Goal: Task Accomplishment & Management: Use online tool/utility

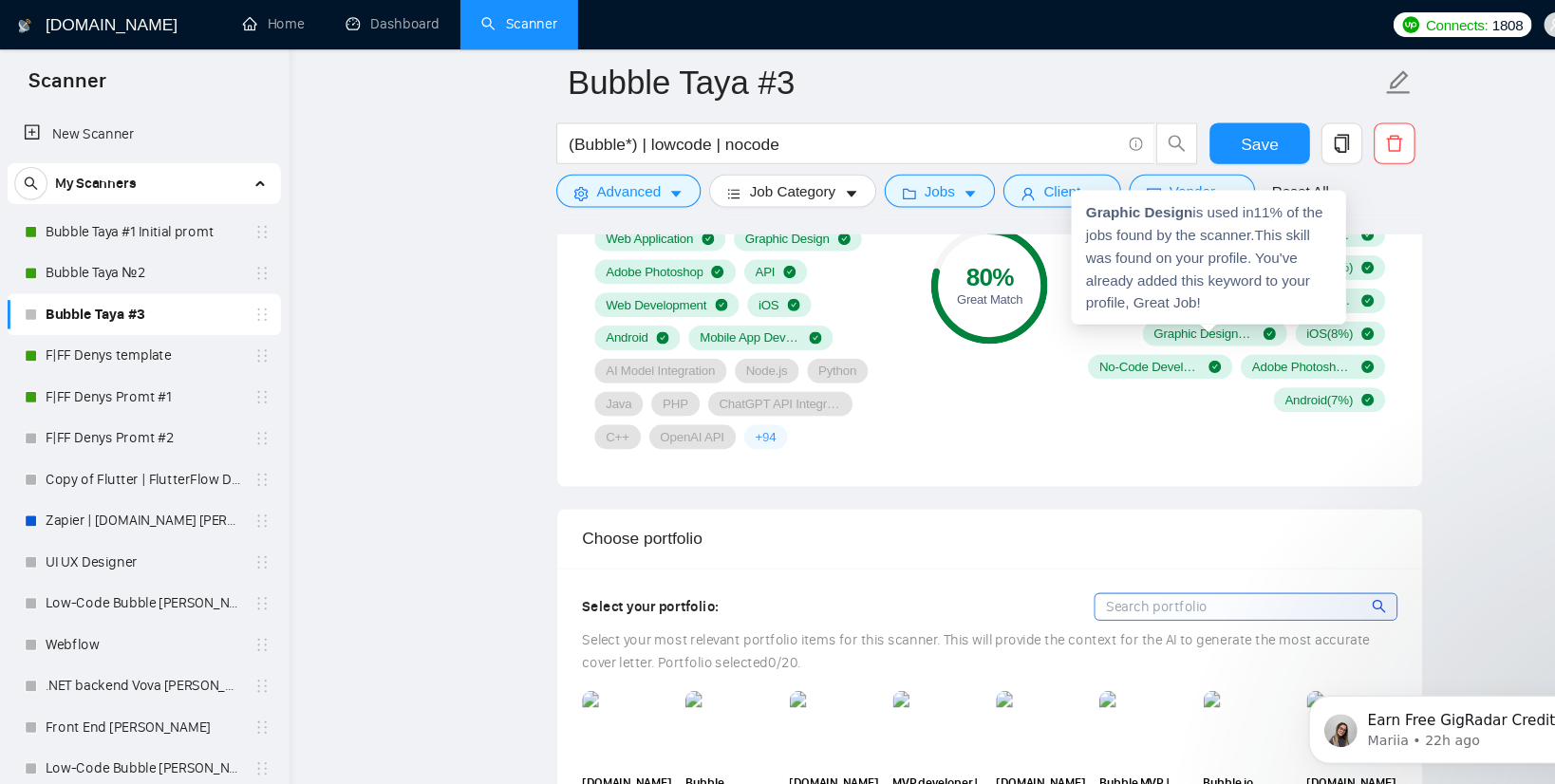
scroll to position [344, 0]
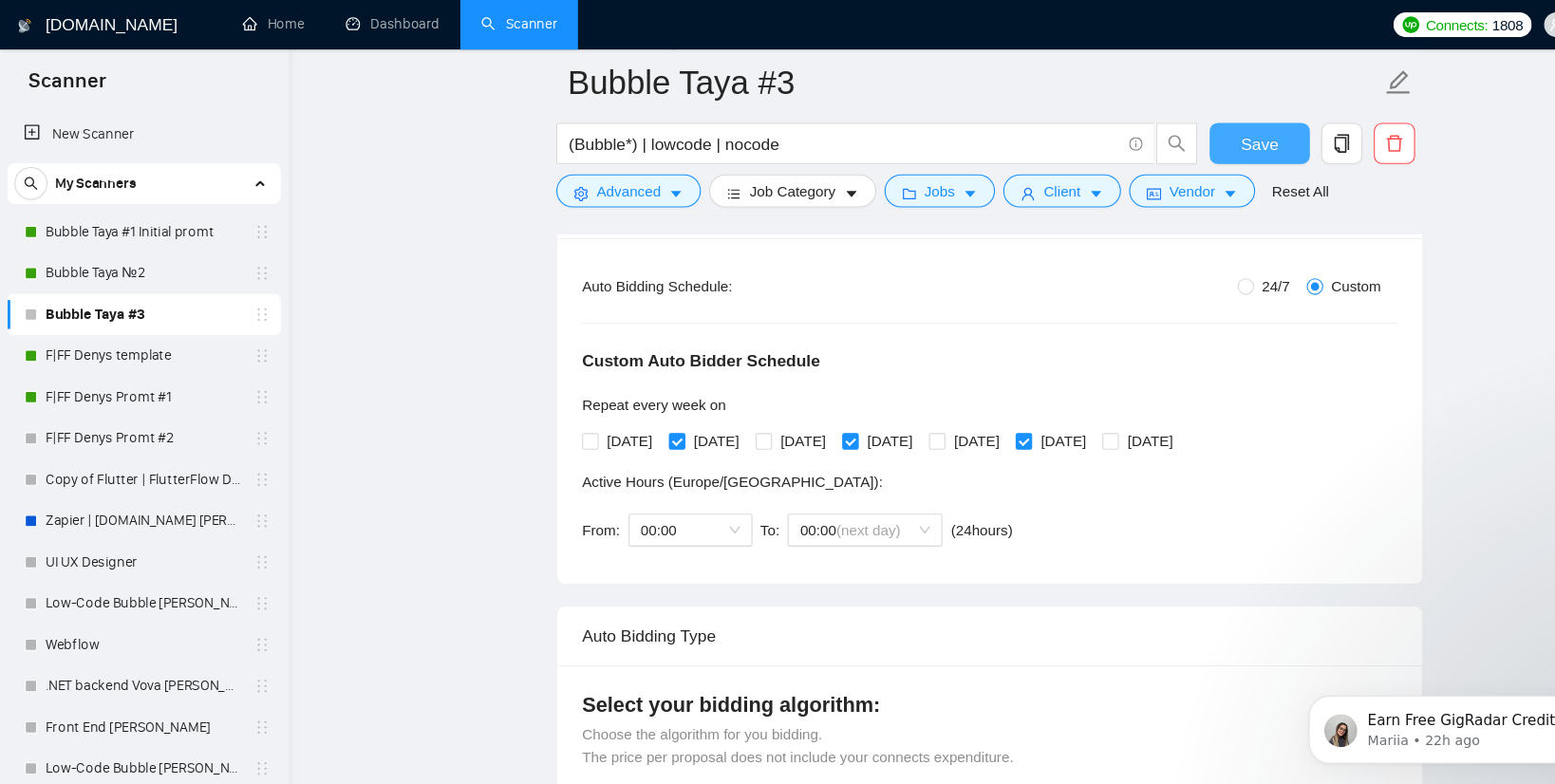
click at [1159, 131] on span "Save" at bounding box center [1157, 132] width 34 height 23
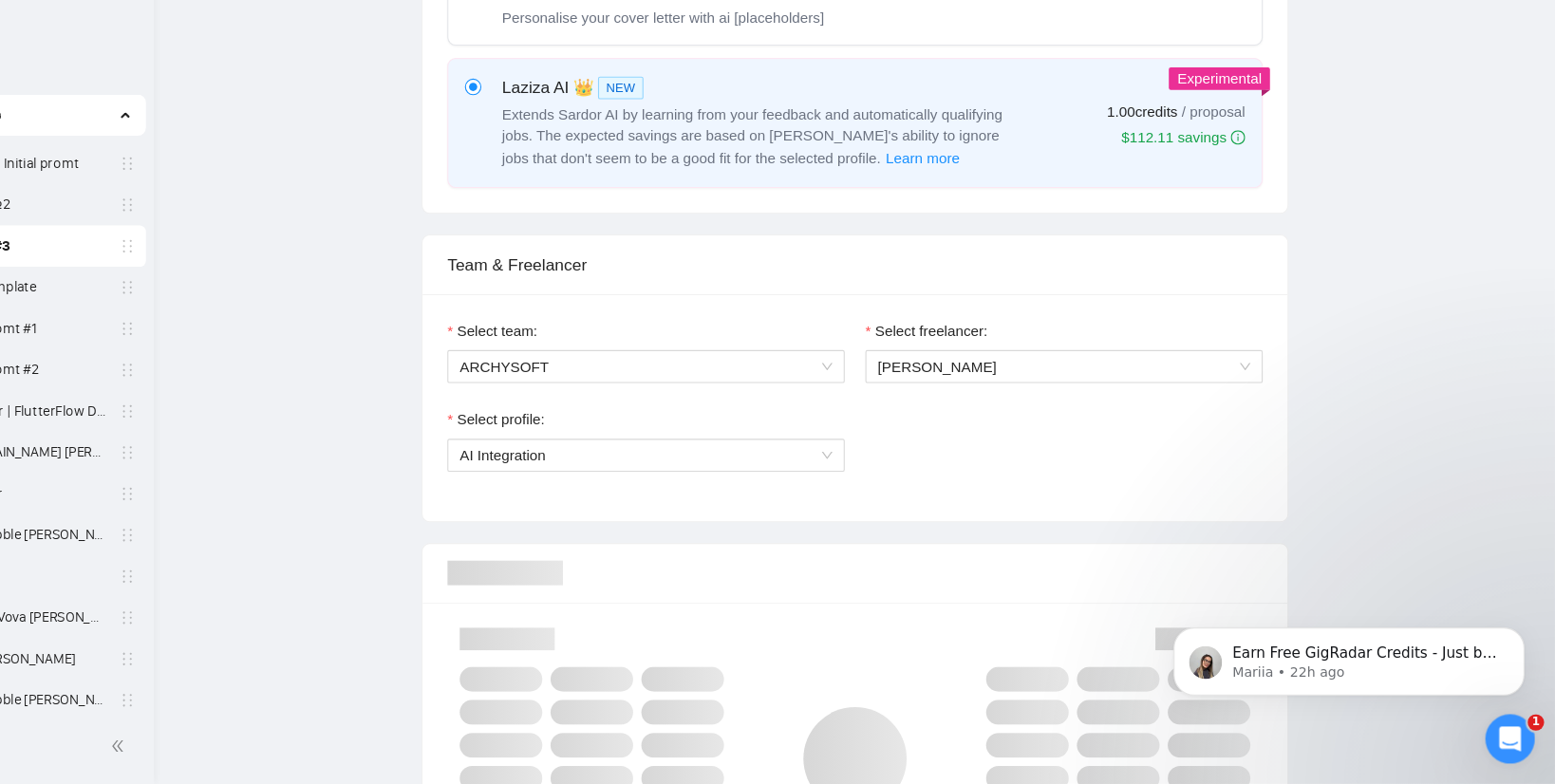
scroll to position [0, 0]
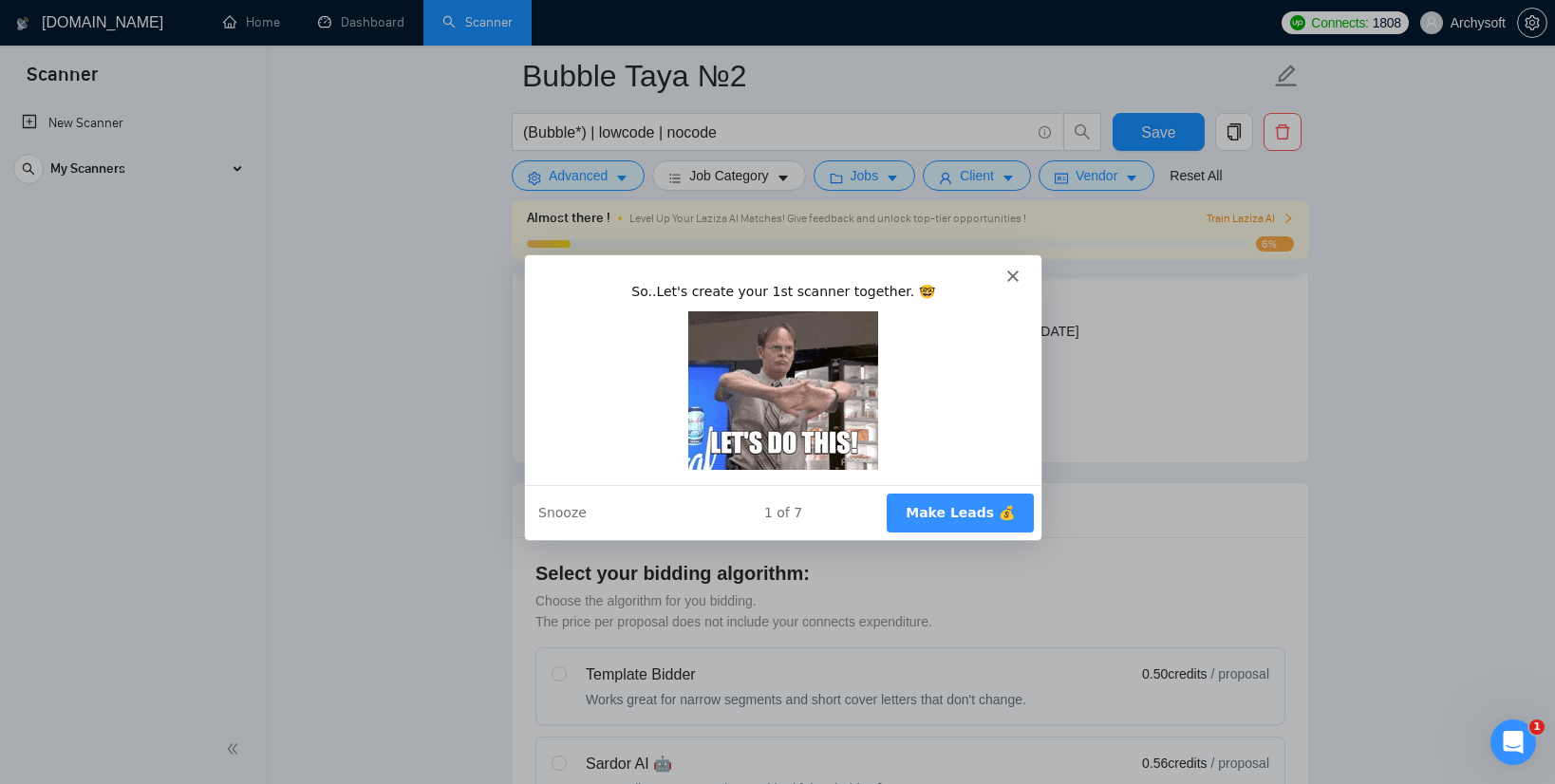
click at [996, 276] on div "Intercom messenger" at bounding box center [782, 267] width 516 height 26
click at [1015, 277] on icon "Close" at bounding box center [1012, 276] width 12 height 12
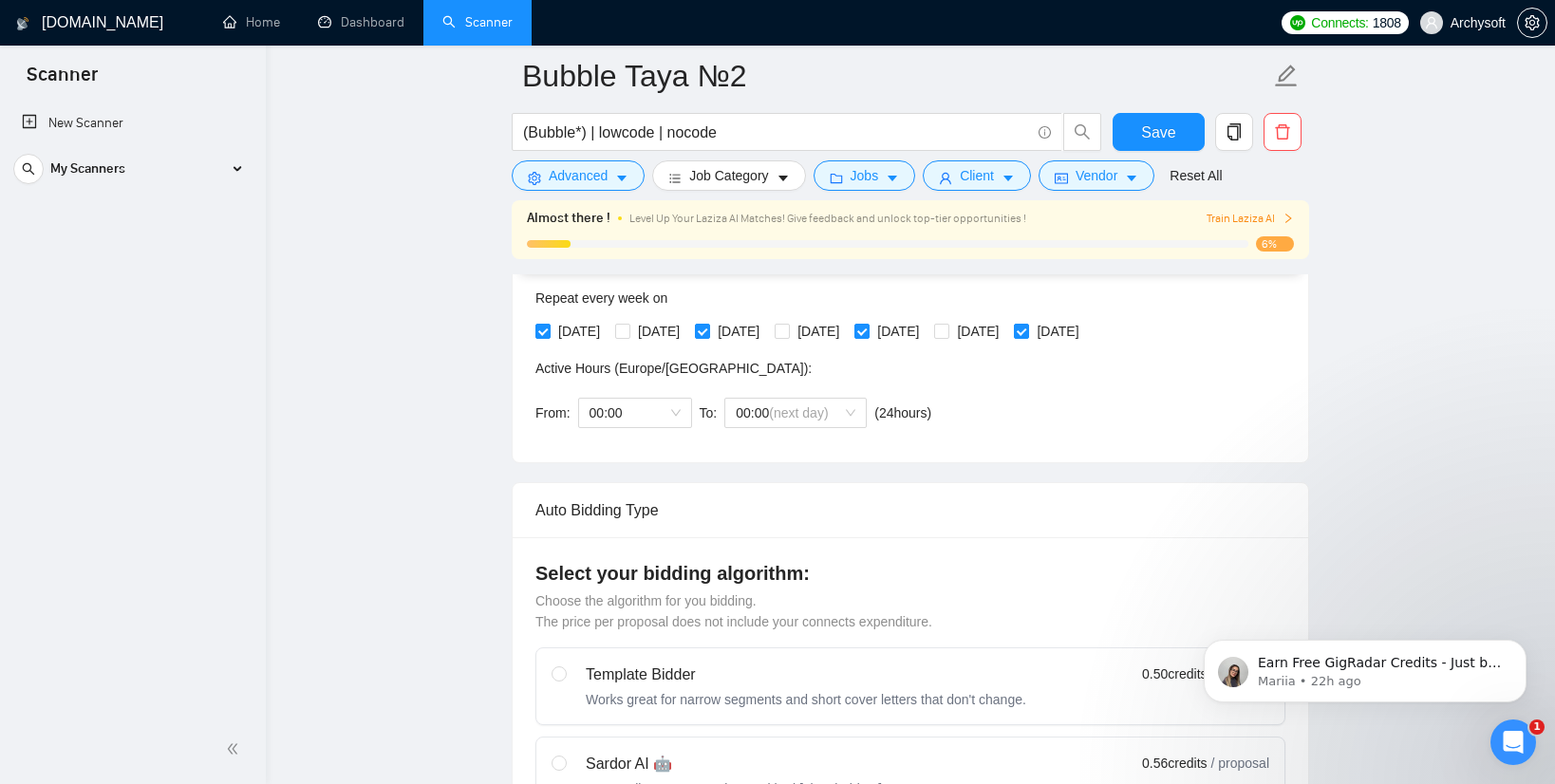
click at [470, 30] on link "Scanner" at bounding box center [477, 22] width 70 height 16
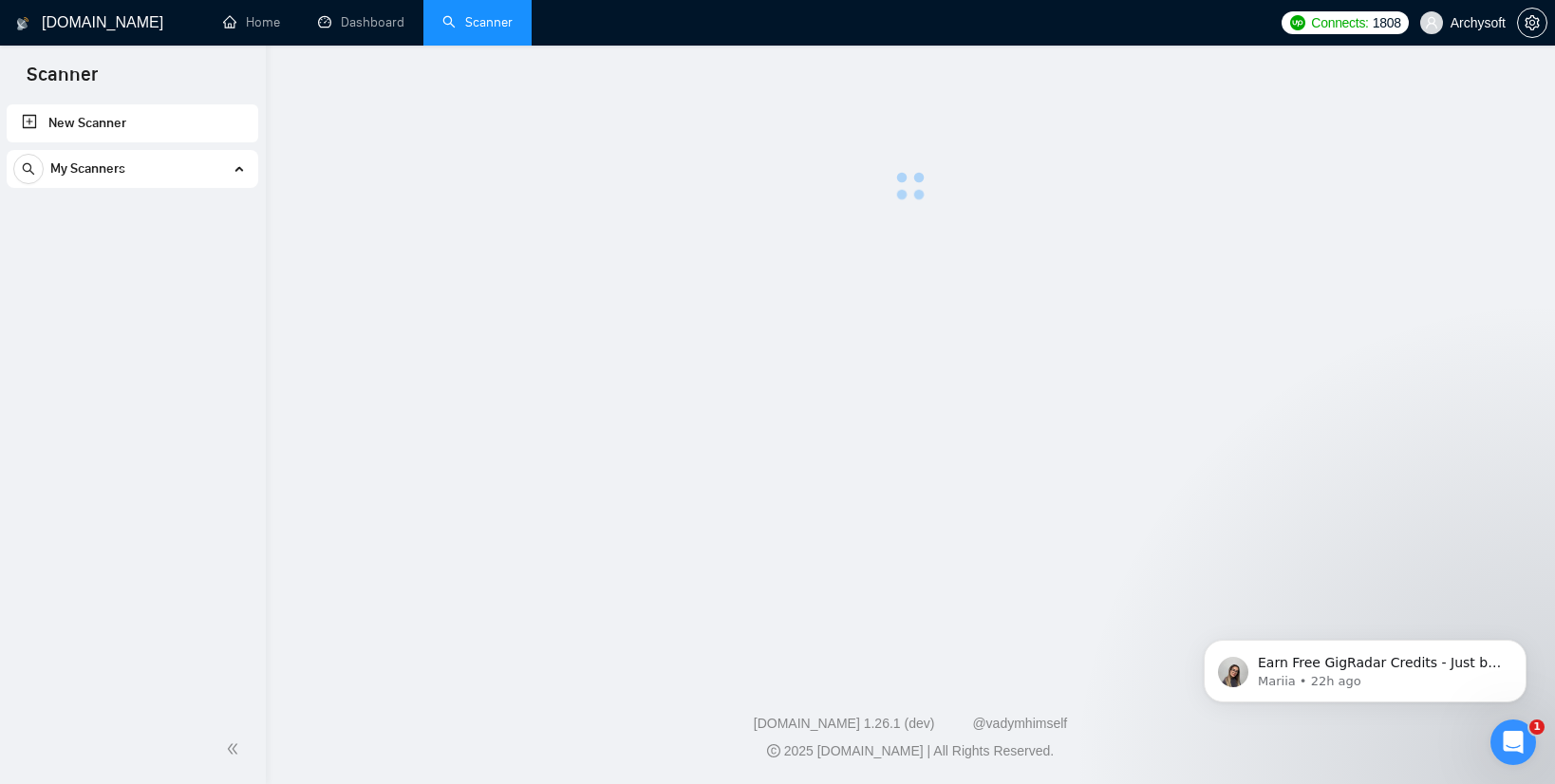
click at [184, 162] on div "My Scanners" at bounding box center [133, 168] width 239 height 38
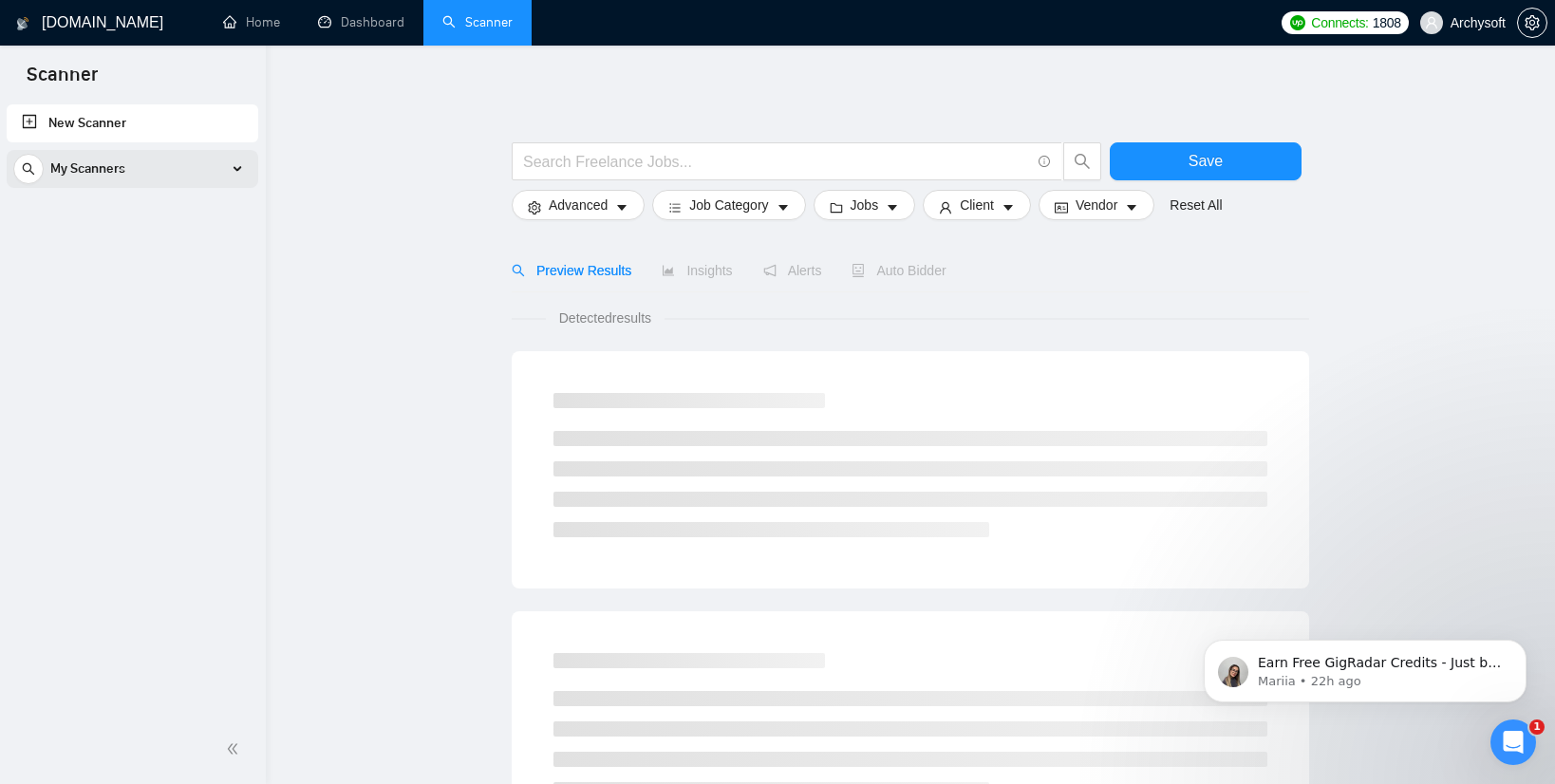
click at [152, 177] on div "My Scanners" at bounding box center [133, 168] width 239 height 38
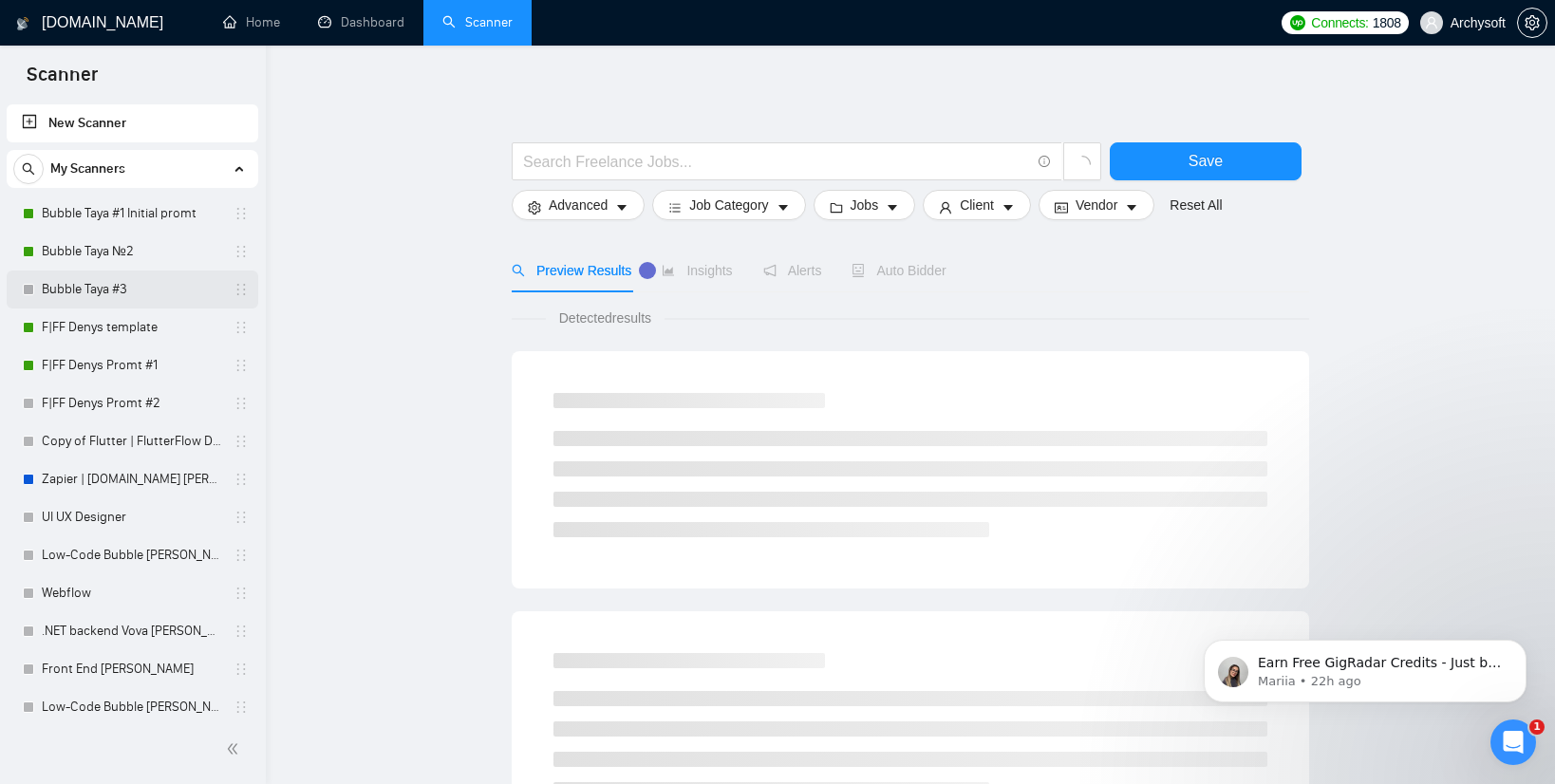
click at [127, 286] on link "Bubble Taya #3" at bounding box center [132, 289] width 180 height 38
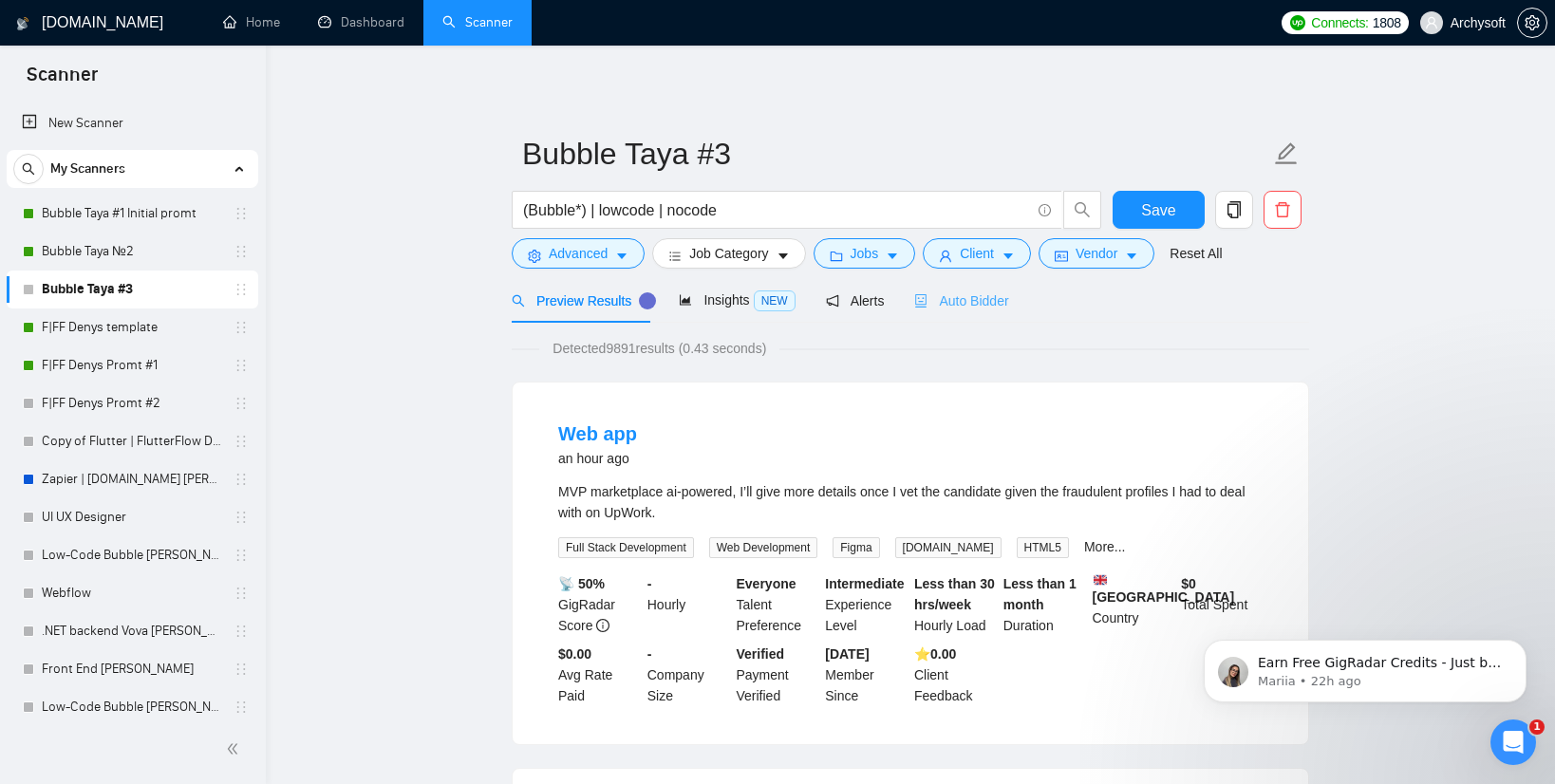
click at [997, 285] on div "Auto Bidder" at bounding box center [961, 300] width 94 height 45
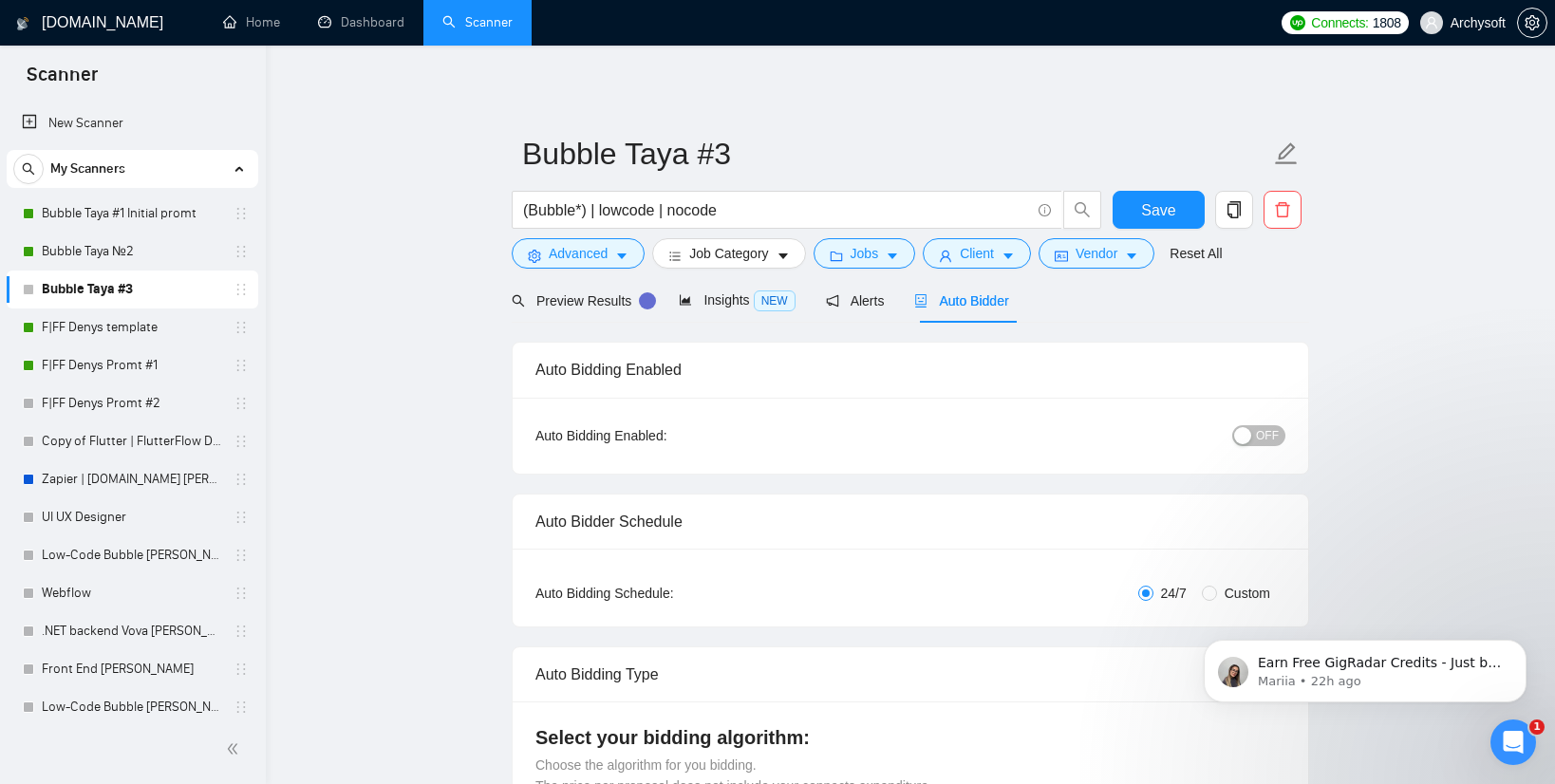
radio input "false"
radio input "true"
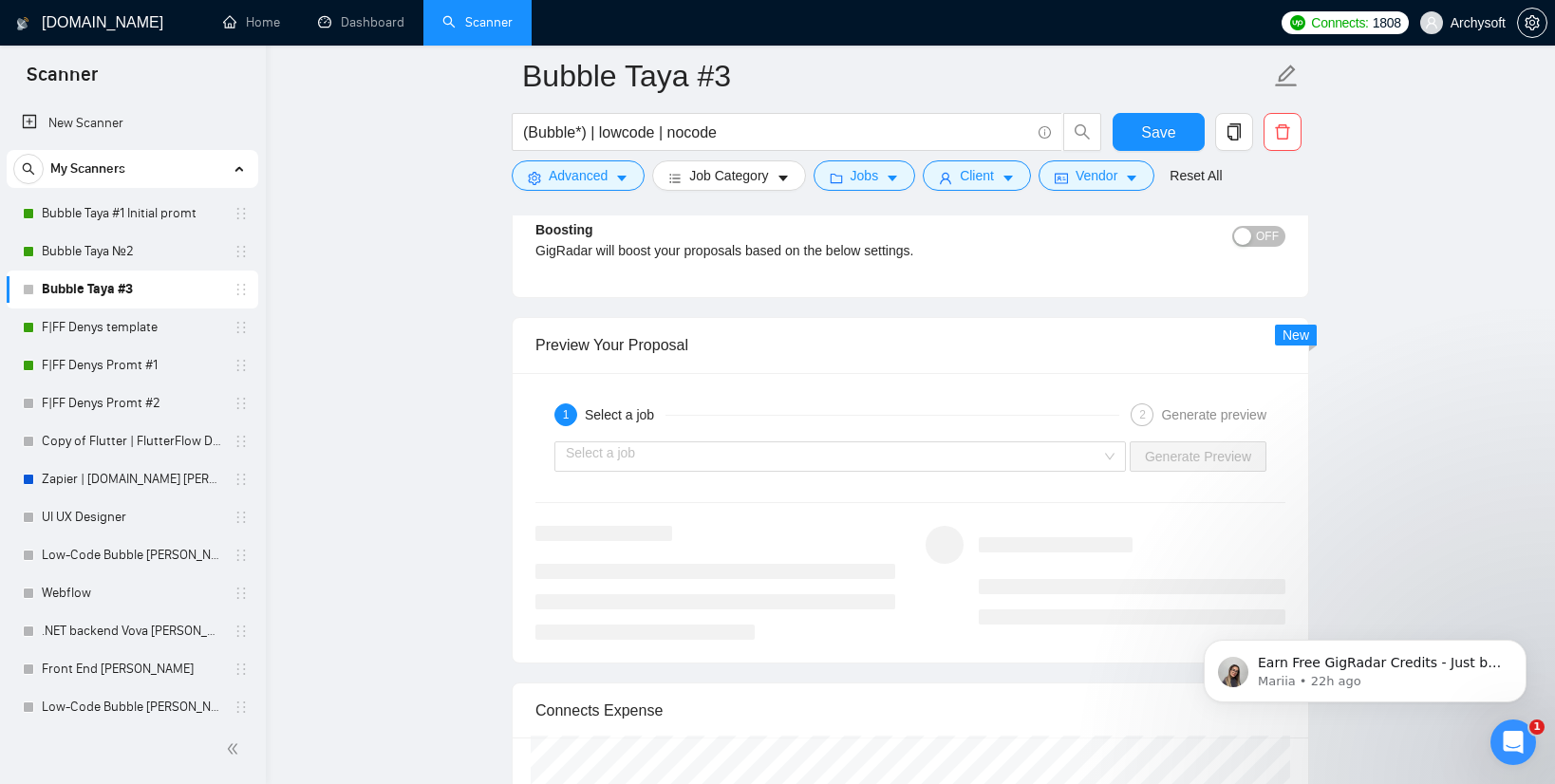
scroll to position [3826, 0]
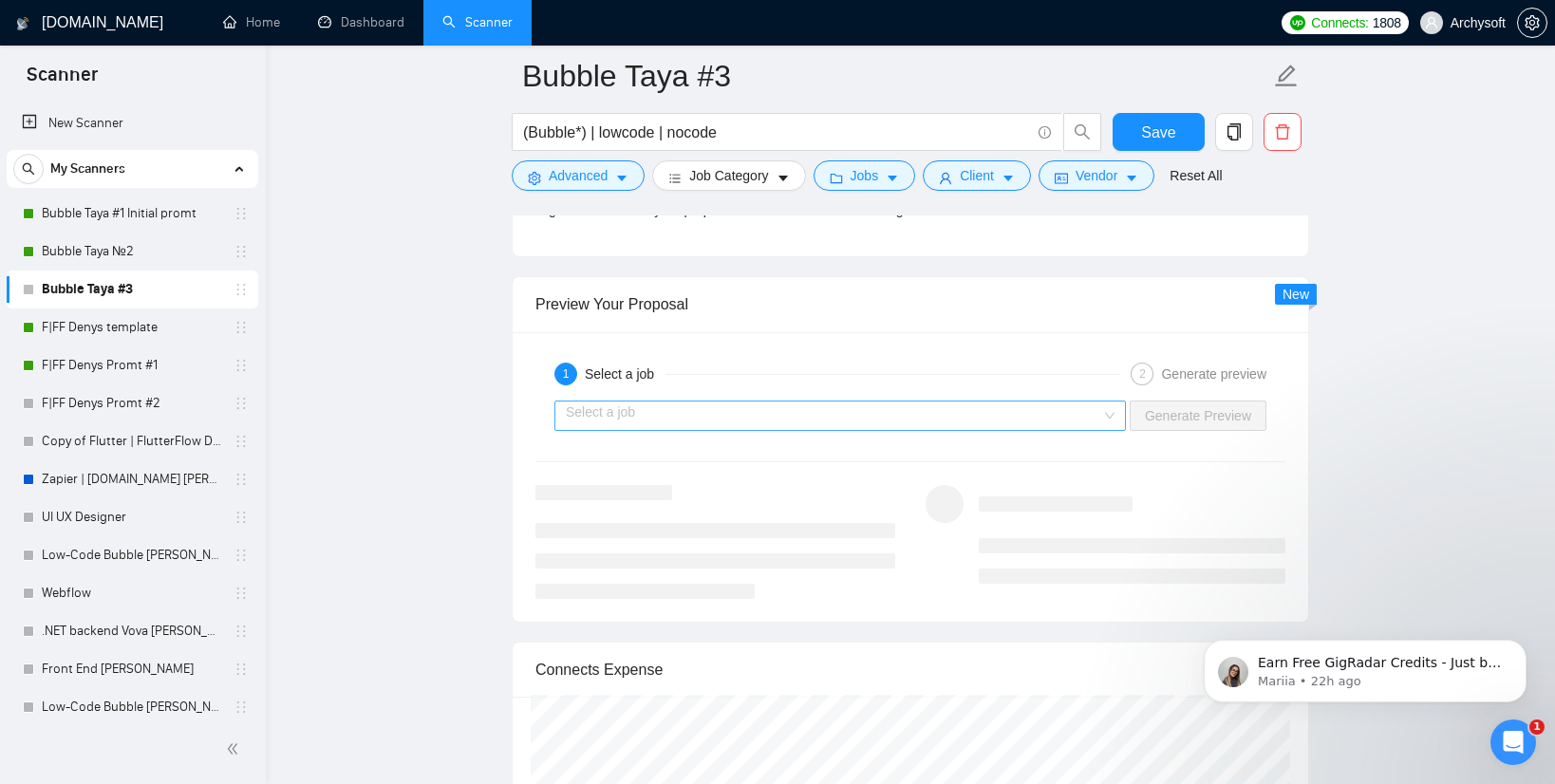
click at [955, 413] on input "search" at bounding box center [832, 415] width 535 height 28
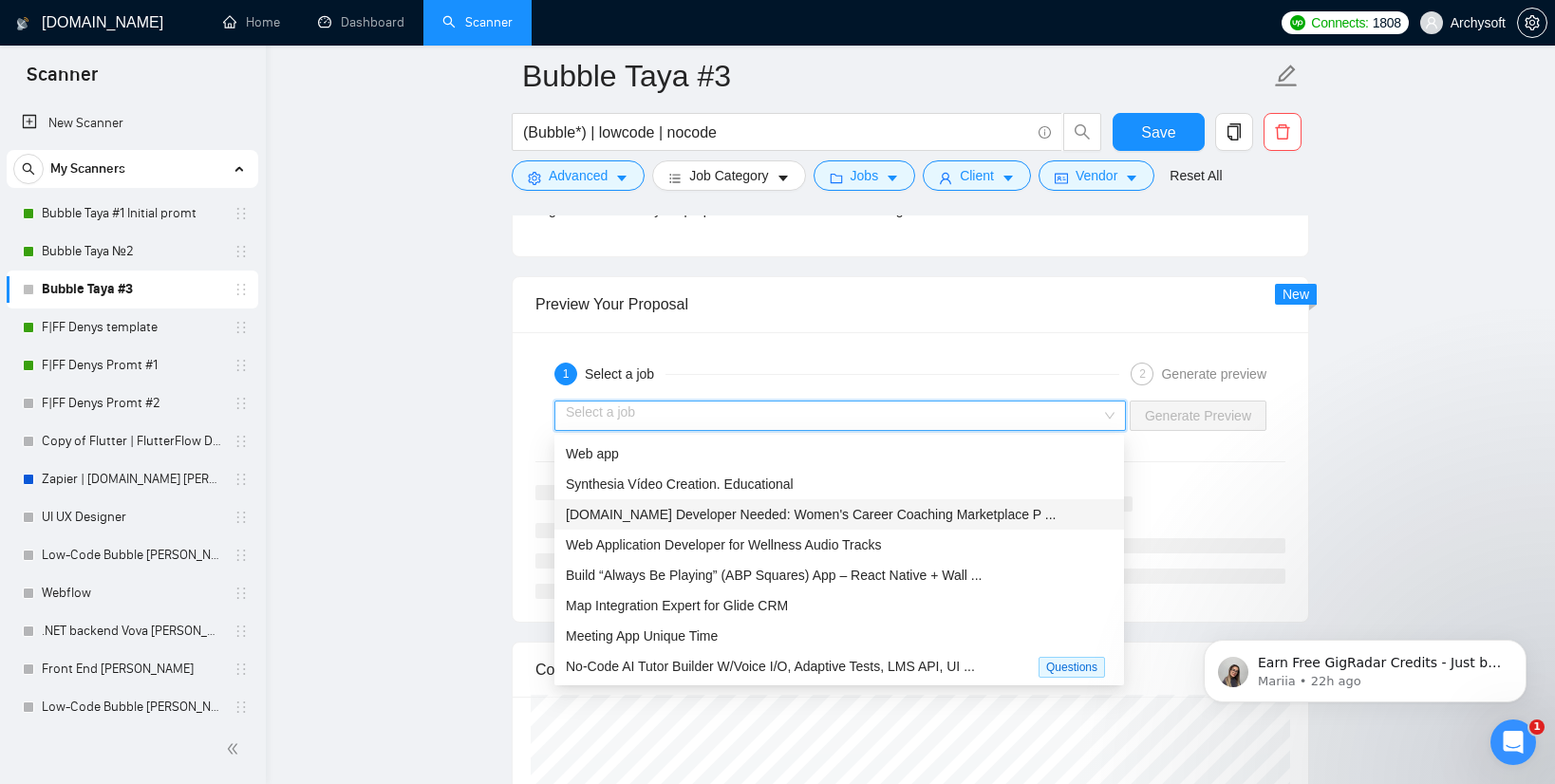
click at [936, 514] on span "Bubble.io Developer Needed: Women's Career Coaching Marketplace P ..." at bounding box center [810, 514] width 490 height 16
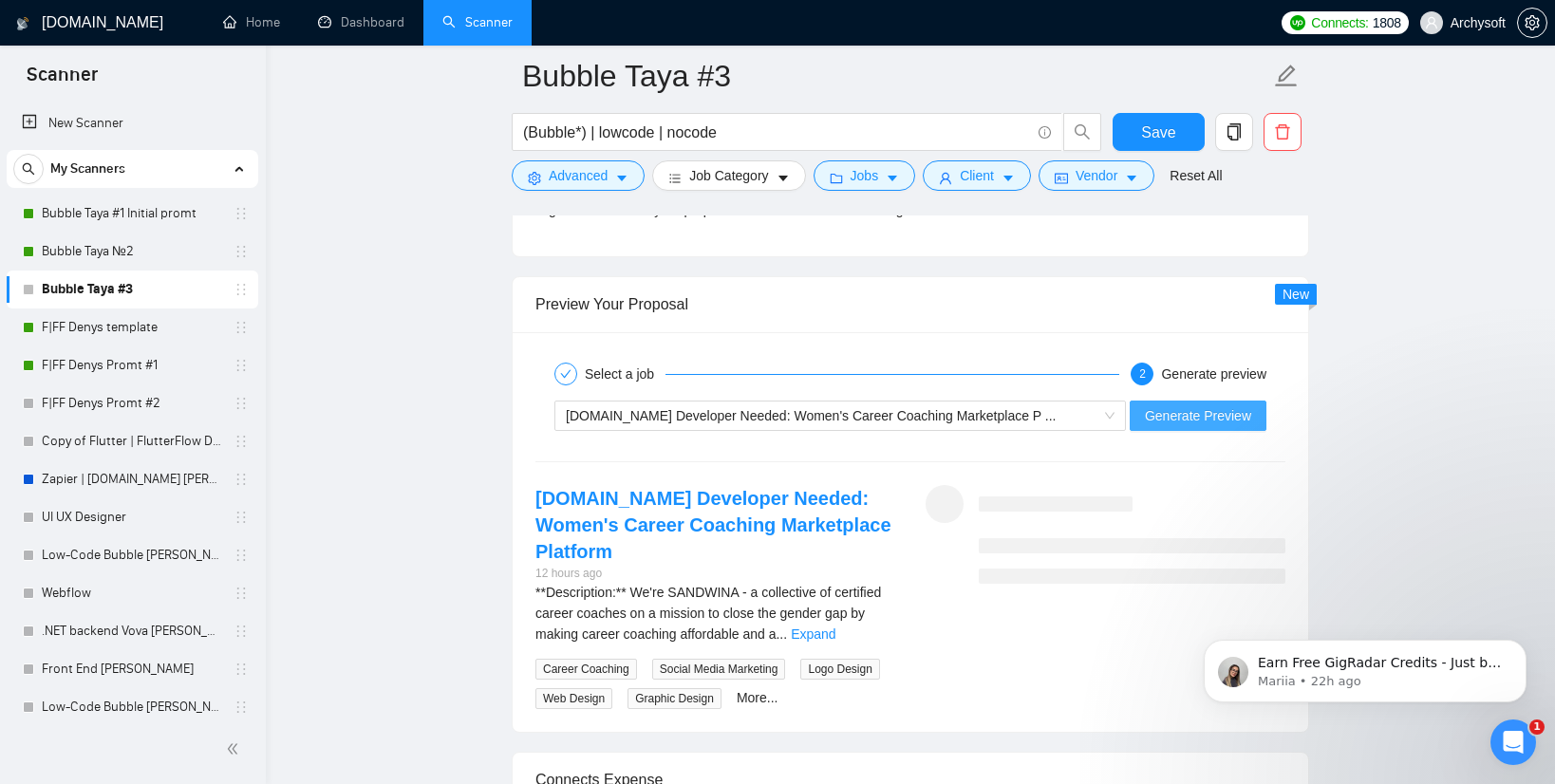
click at [1234, 419] on span "Generate Preview" at bounding box center [1197, 414] width 107 height 21
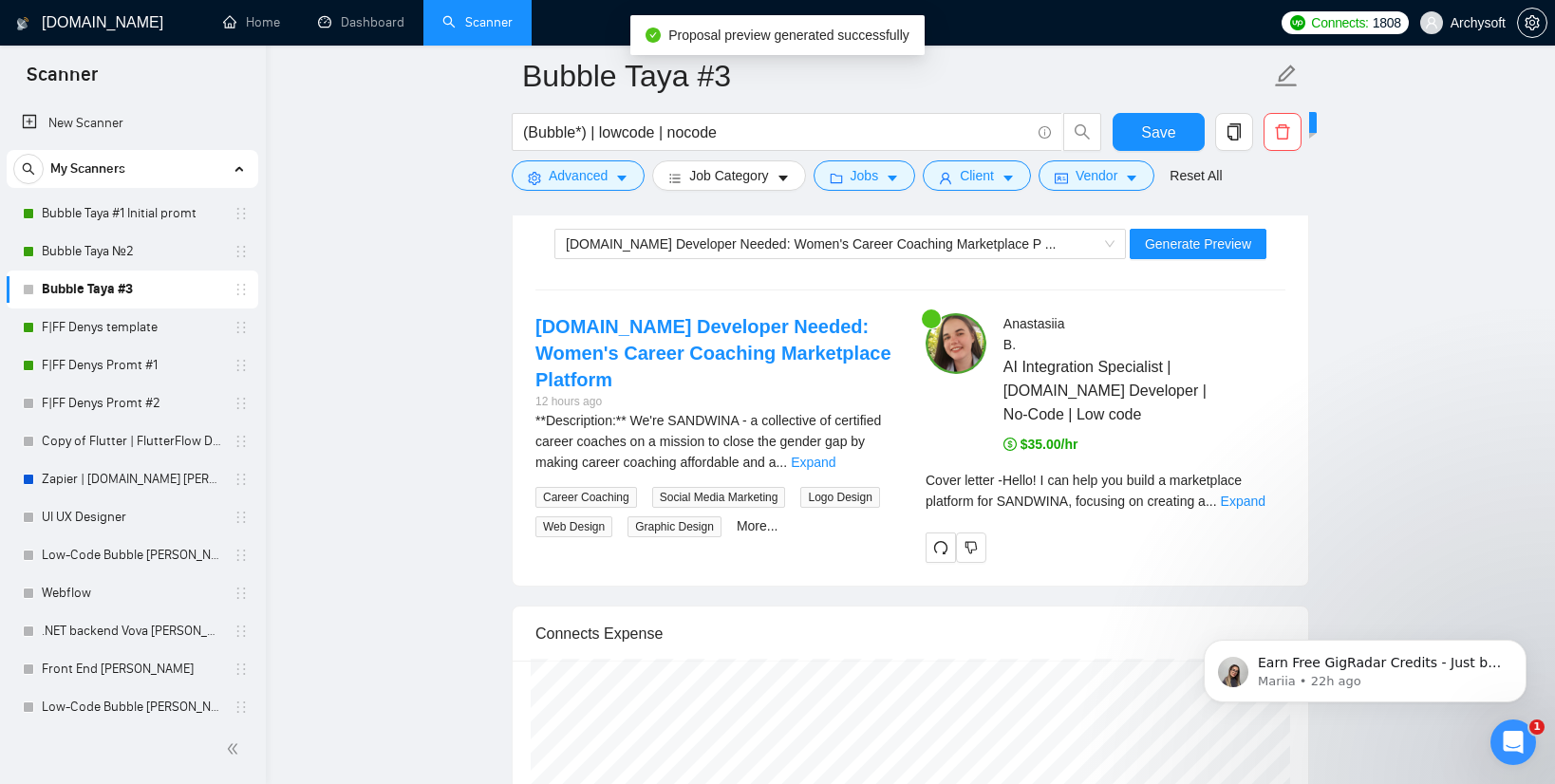
scroll to position [4005, 0]
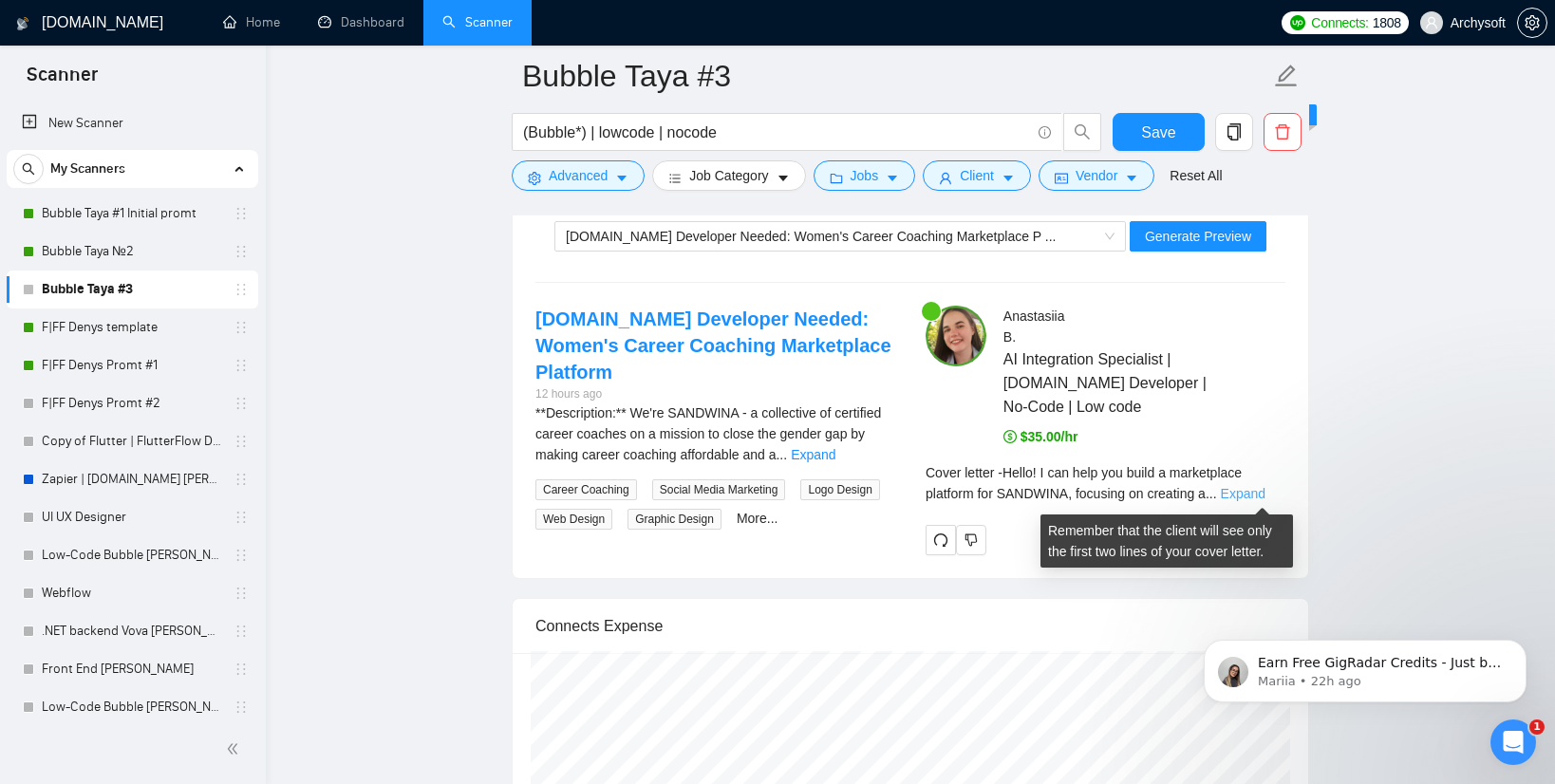
click at [1254, 490] on link "Expand" at bounding box center [1243, 494] width 45 height 16
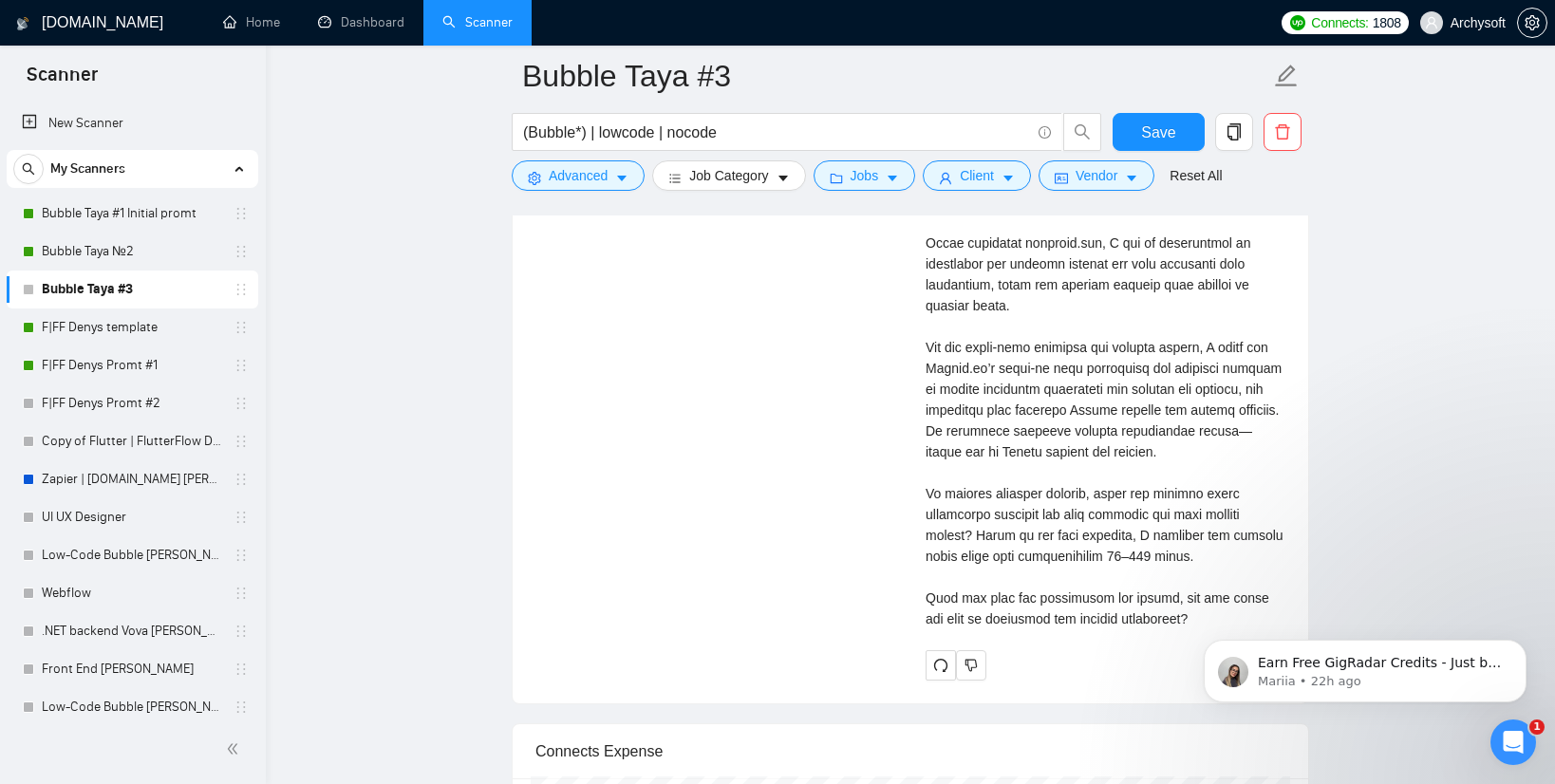
scroll to position [4370, 0]
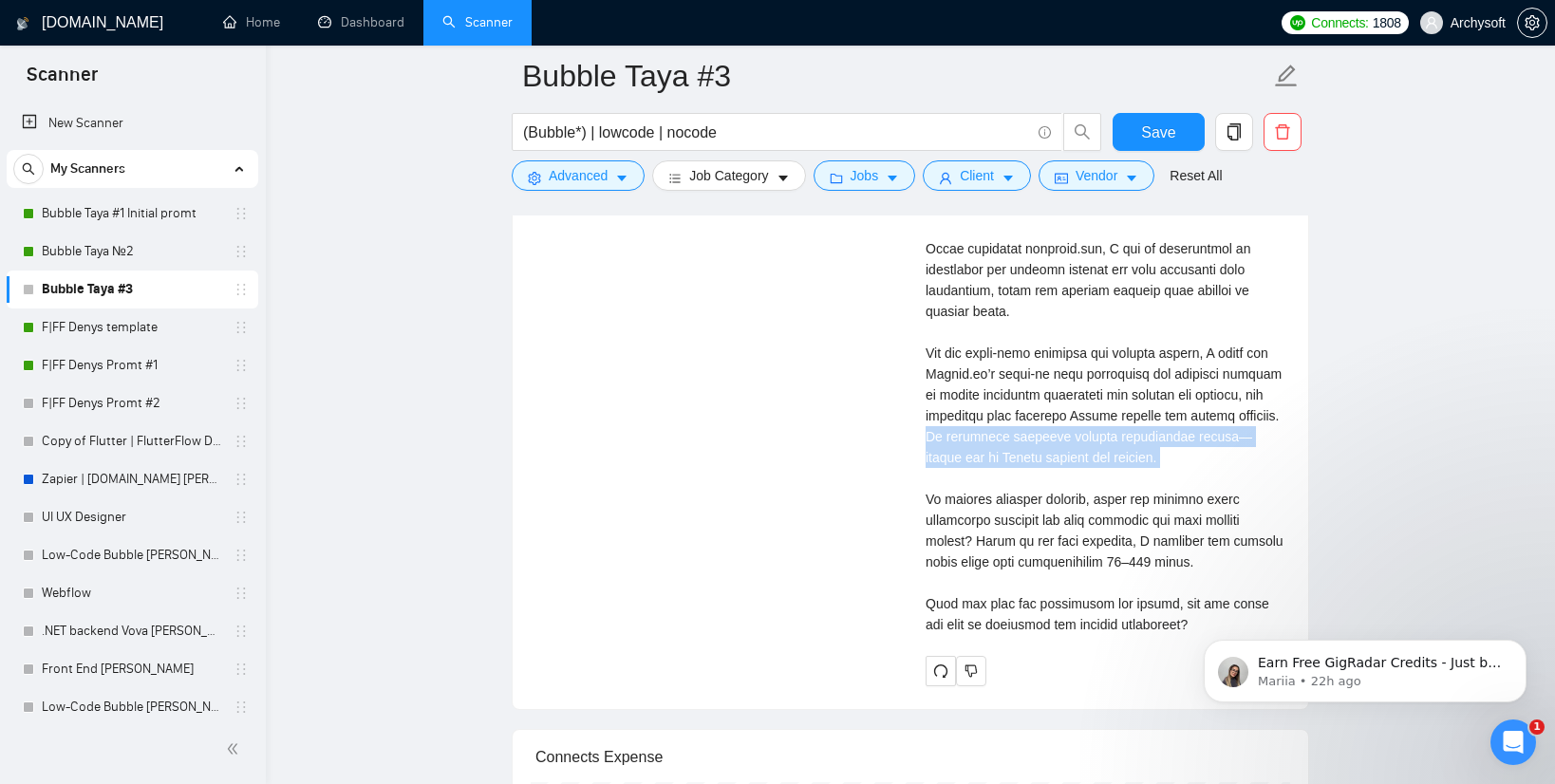
drag, startPoint x: 1040, startPoint y: 433, endPoint x: 1049, endPoint y: 502, distance: 69.6
click at [1048, 503] on div "Cover letter" at bounding box center [1105, 373] width 360 height 522
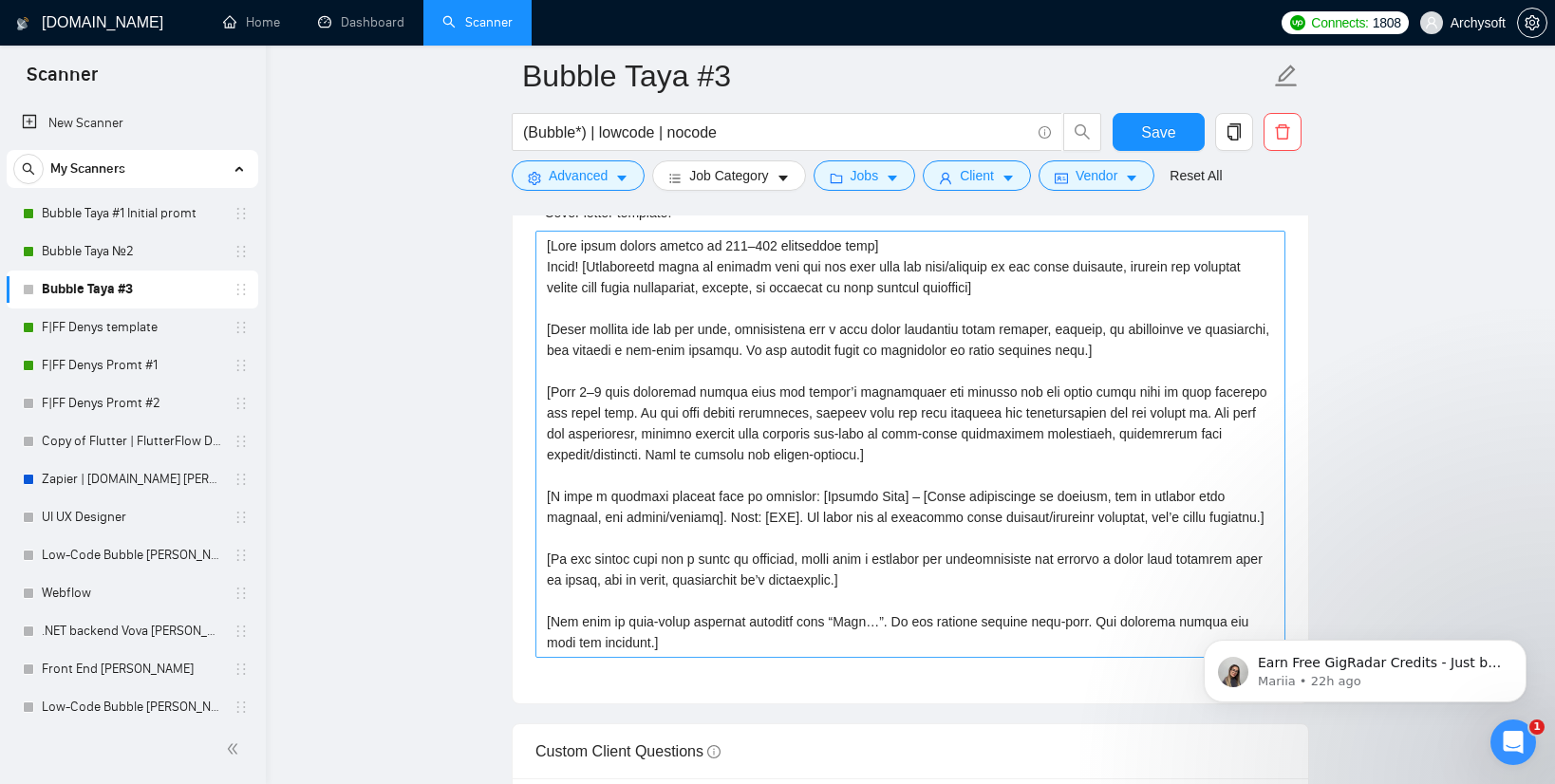
scroll to position [2493, 0]
click at [866, 496] on textarea "Cover letter template:" at bounding box center [910, 445] width 750 height 427
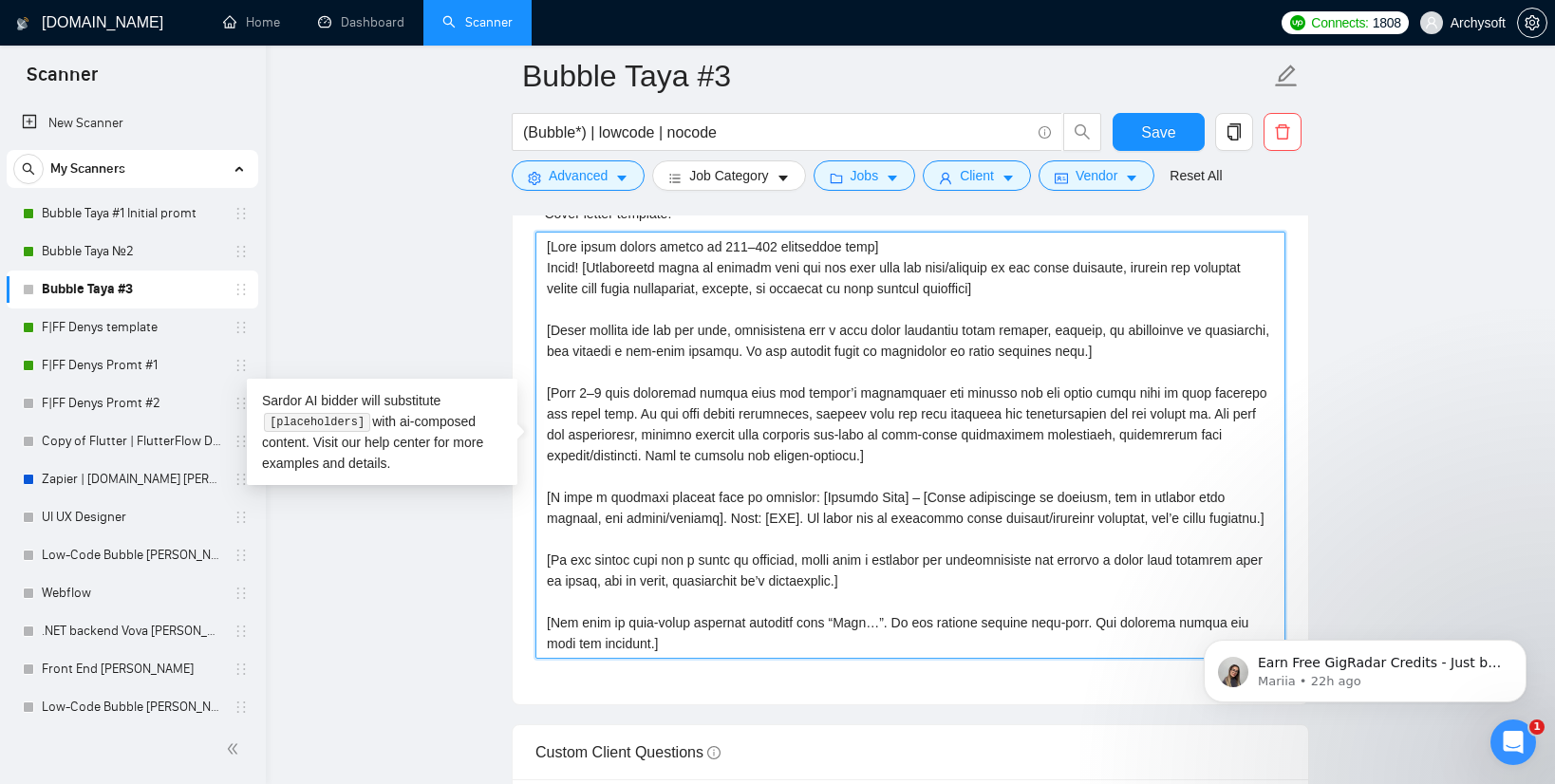
click at [903, 539] on textarea "Cover letter template:" at bounding box center [910, 445] width 750 height 427
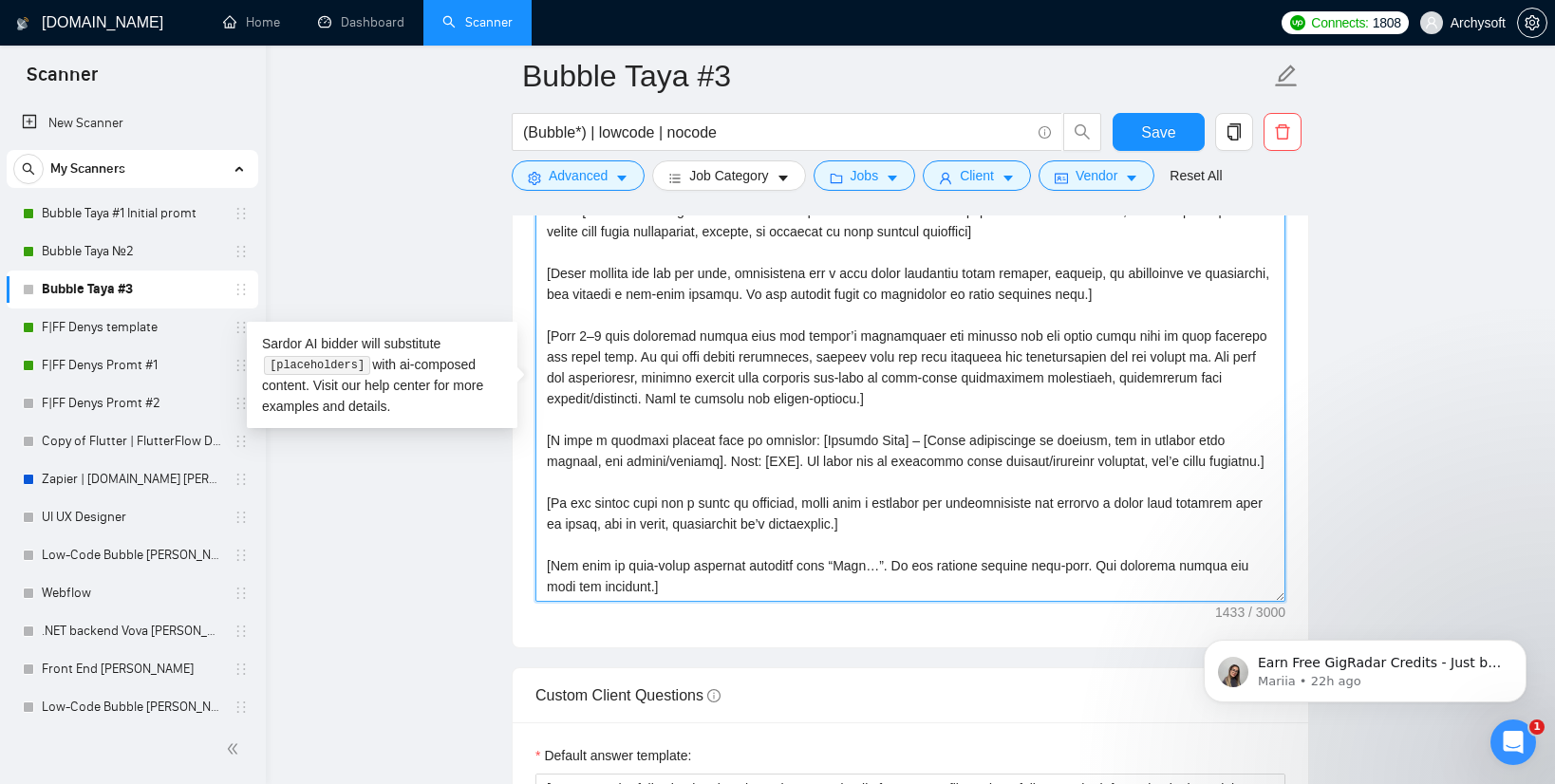
scroll to position [2564, 0]
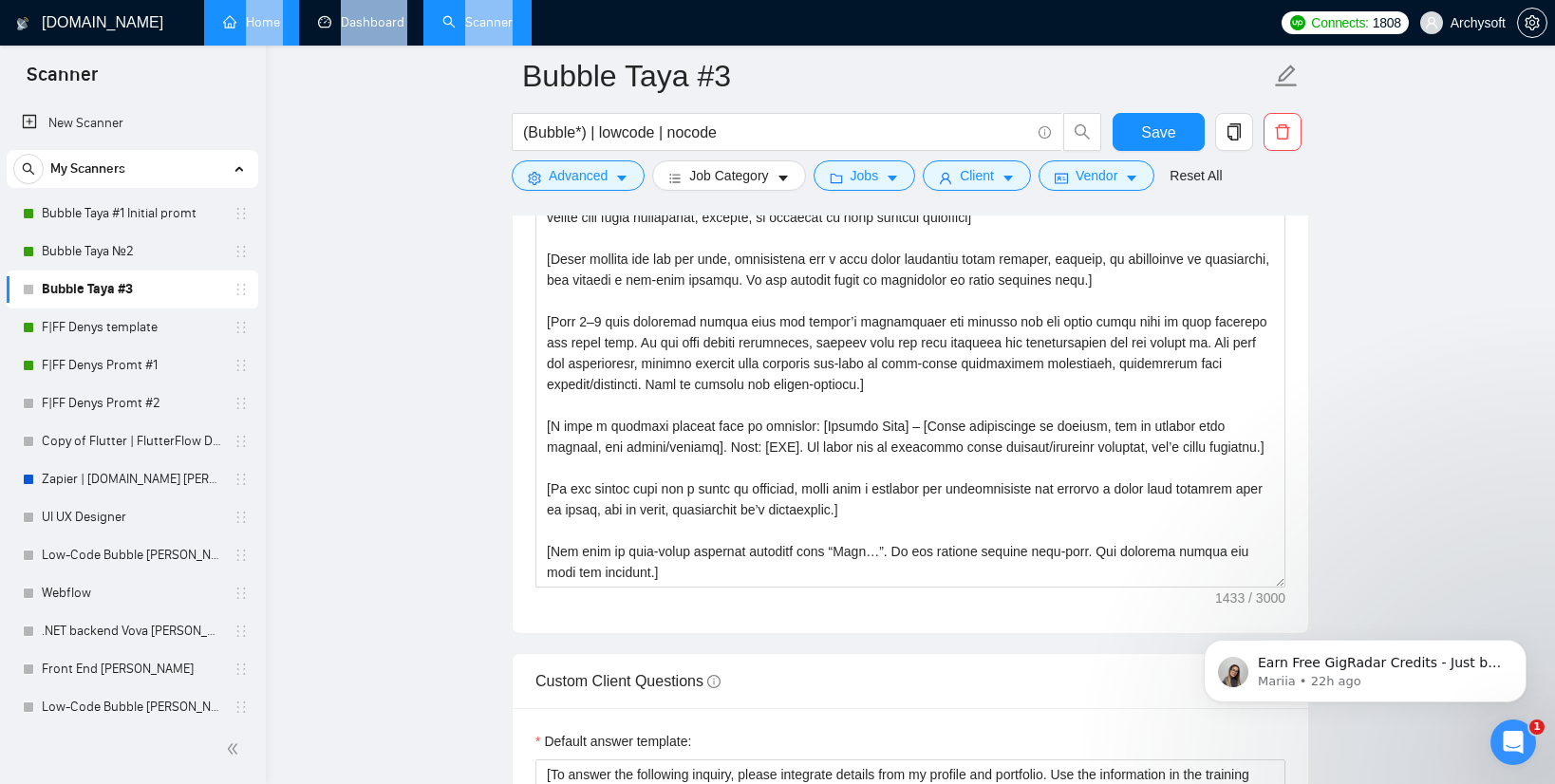
drag, startPoint x: 861, startPoint y: 14, endPoint x: 287, endPoint y: 1, distance: 574.1
click at [287, 1] on ul "Home Dashboard Scanner" at bounding box center [733, 22] width 1072 height 46
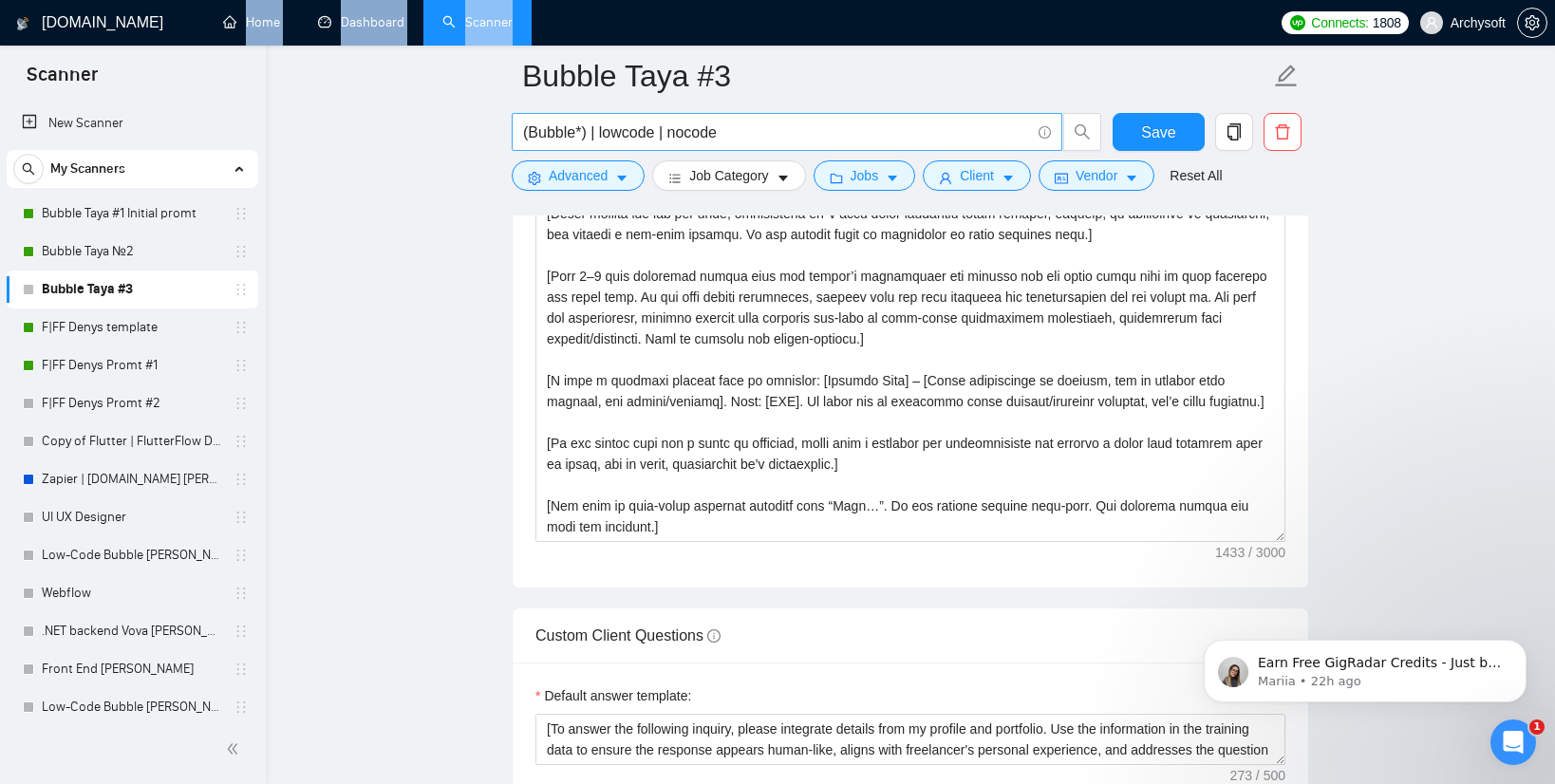
scroll to position [2616, 0]
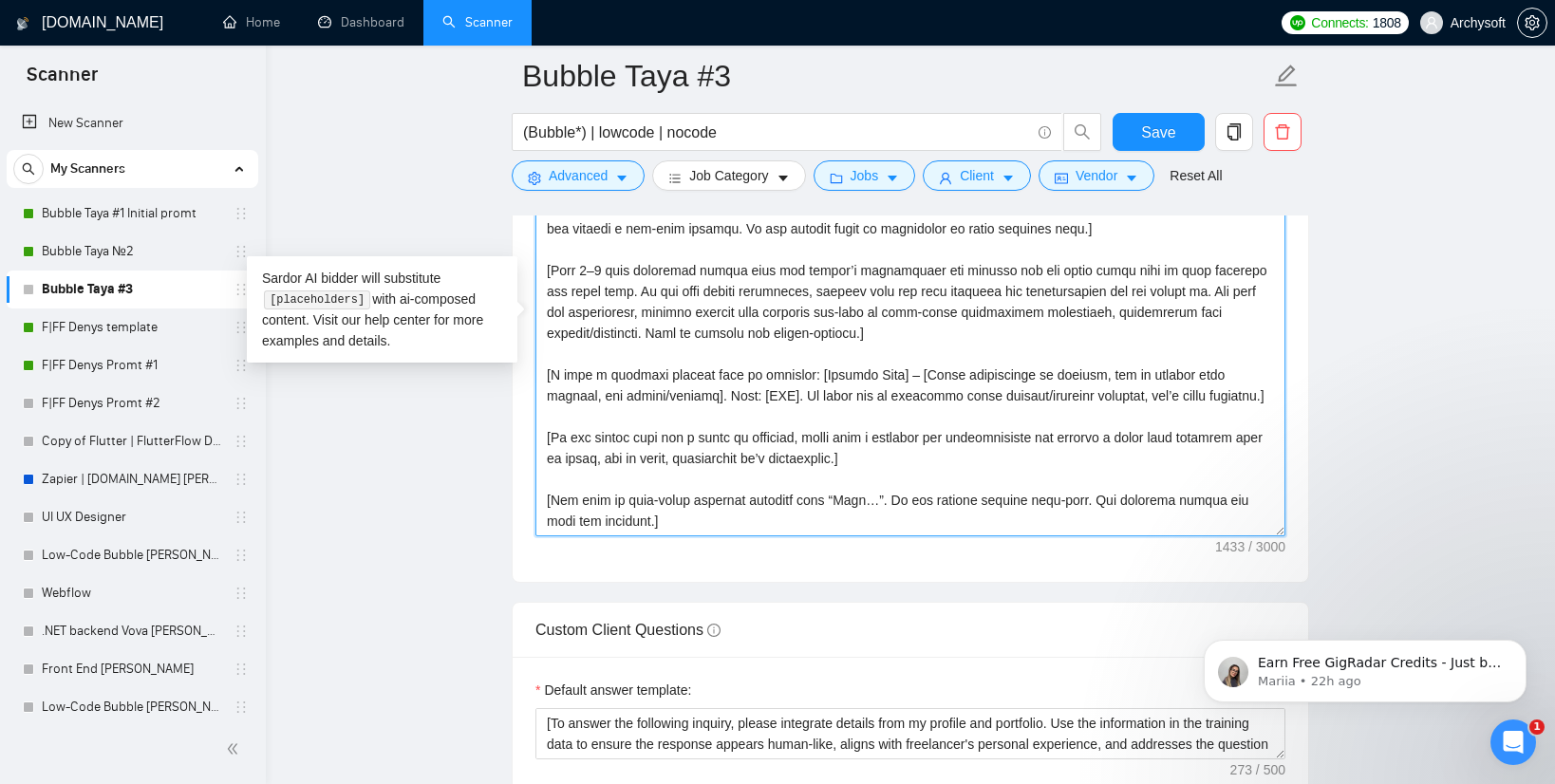
drag, startPoint x: 554, startPoint y: 373, endPoint x: 1268, endPoint y: 398, distance: 714.4
click at [1268, 398] on textarea "Cover letter template:" at bounding box center [910, 323] width 750 height 427
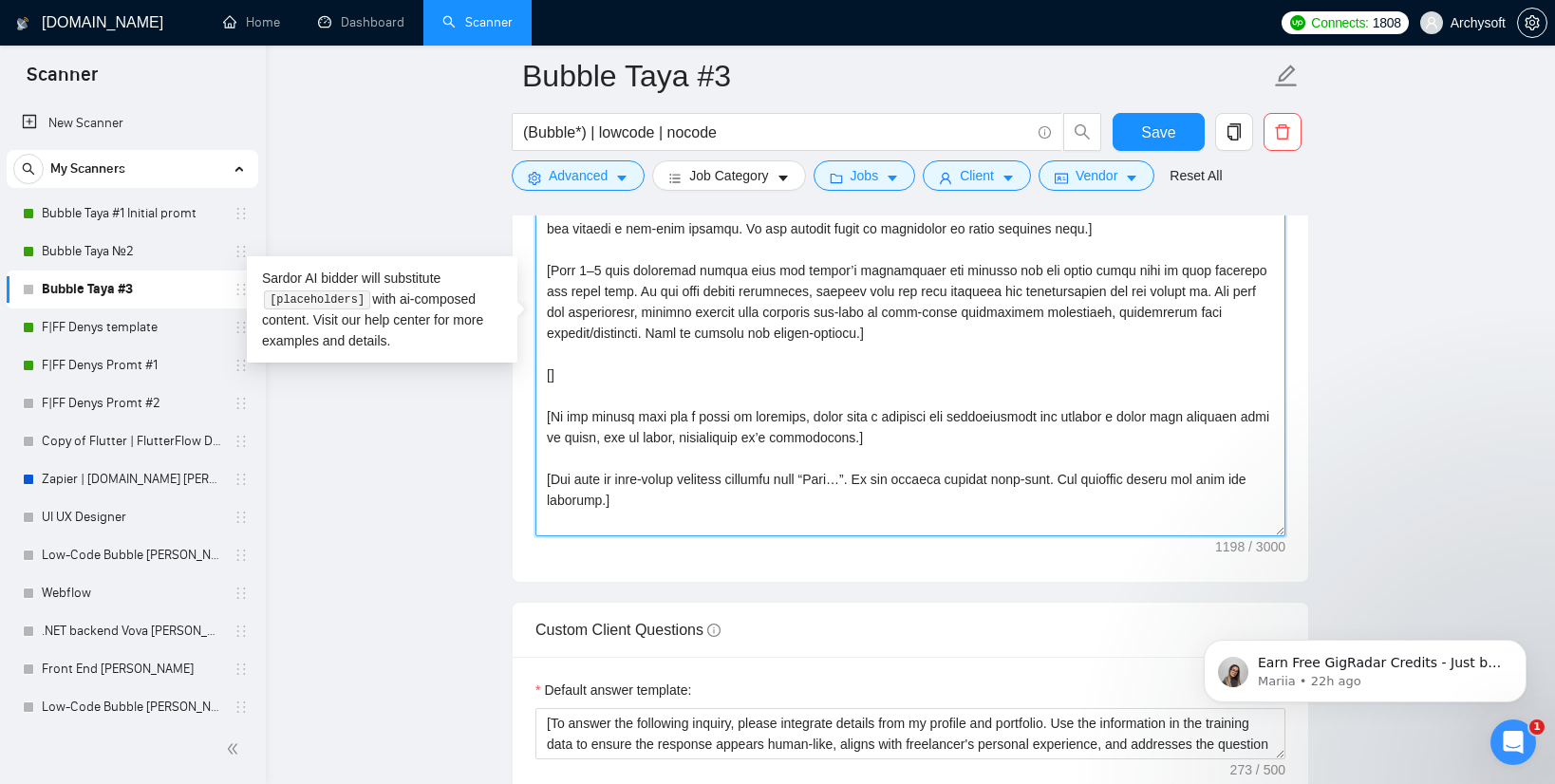
paste textarea "[show one of the most relevant examples from the list: Solette - Marketplace fo…"
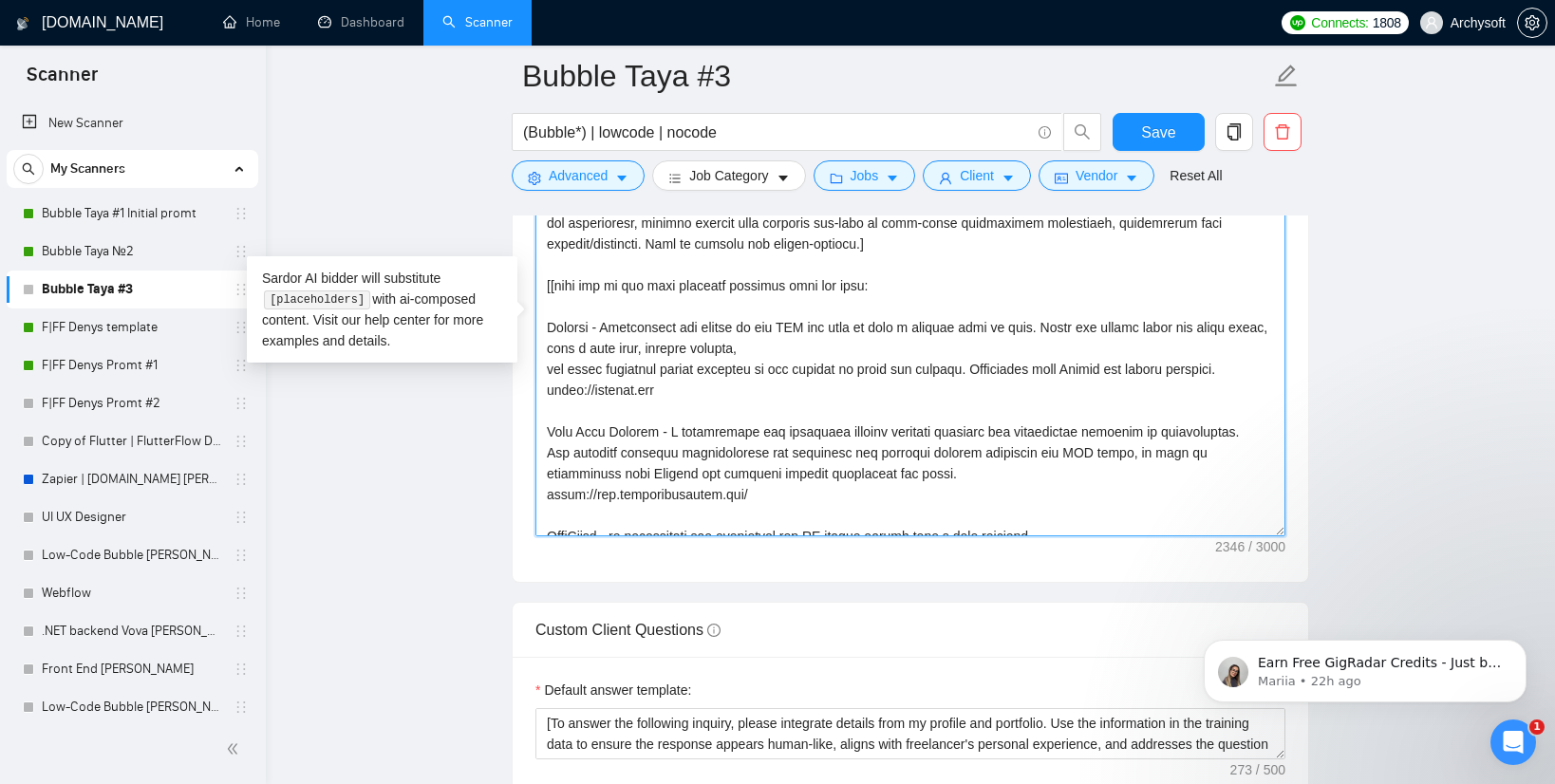
scroll to position [87, 0]
click at [551, 289] on textarea "Cover letter template:" at bounding box center [910, 323] width 750 height 427
type textarea "[This cover letter should be 600–900 characters long] Hello! [Immediately start…"
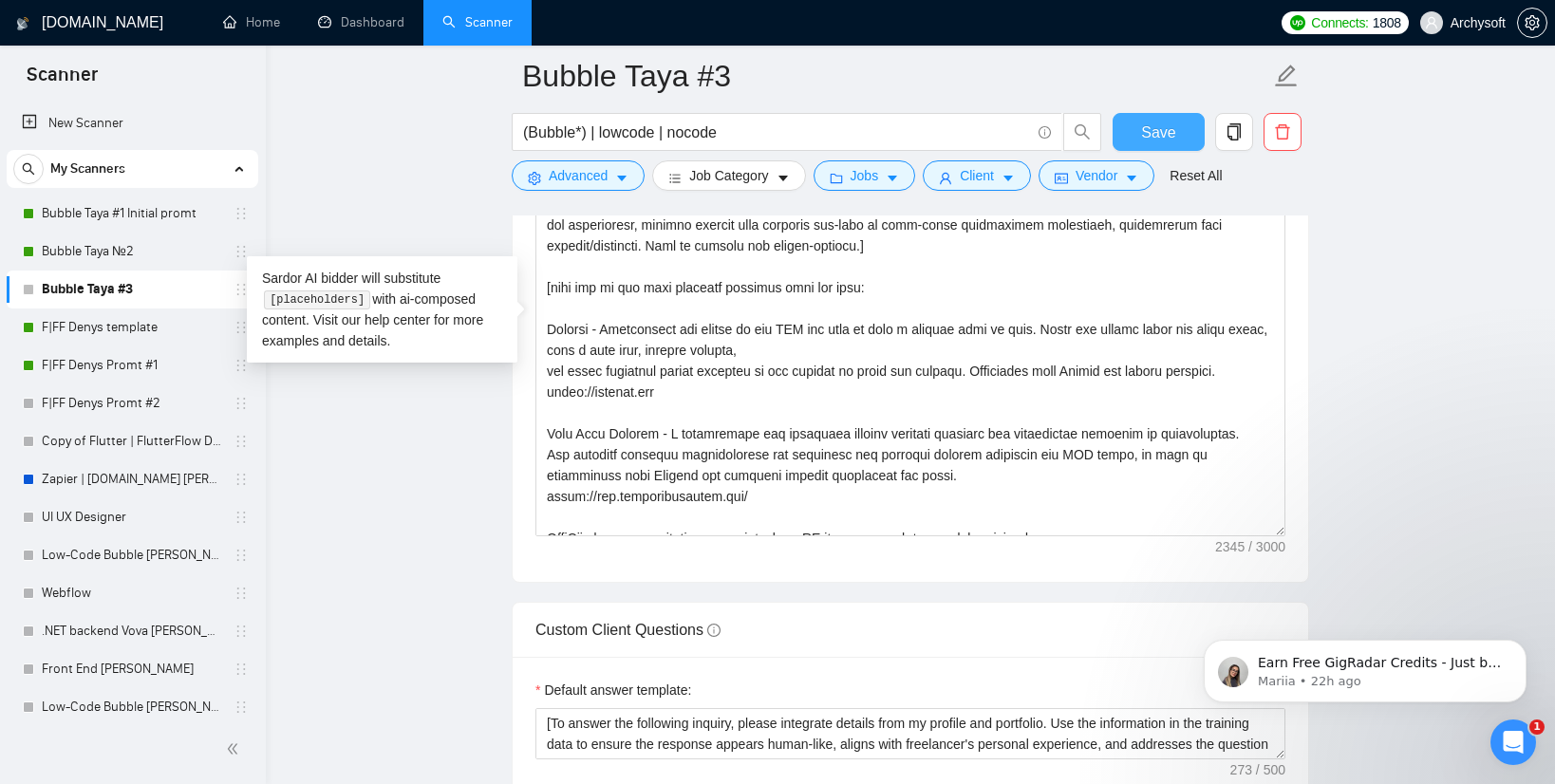
click at [1177, 121] on button "Save" at bounding box center [1158, 131] width 92 height 38
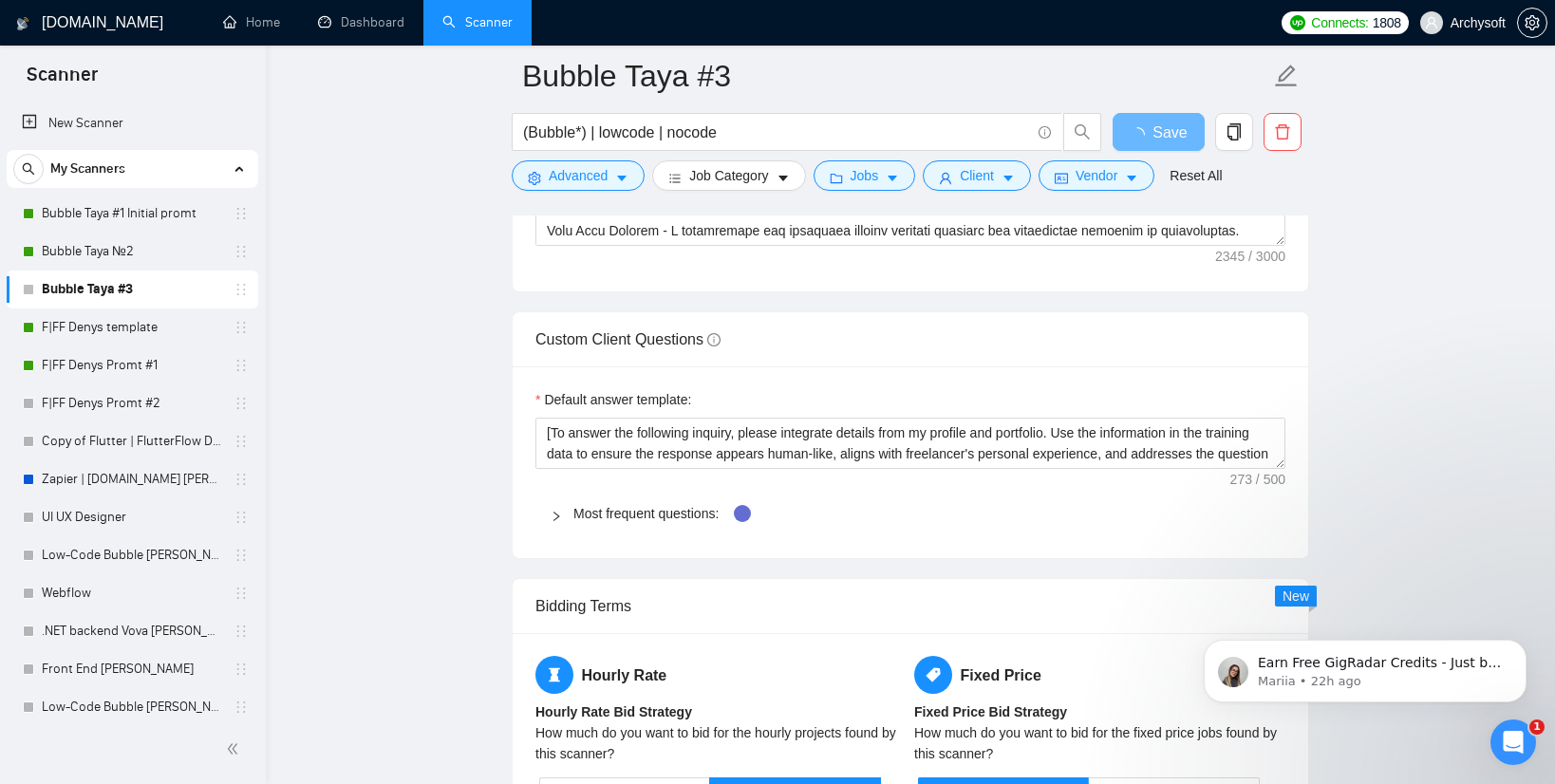
scroll to position [2351, 0]
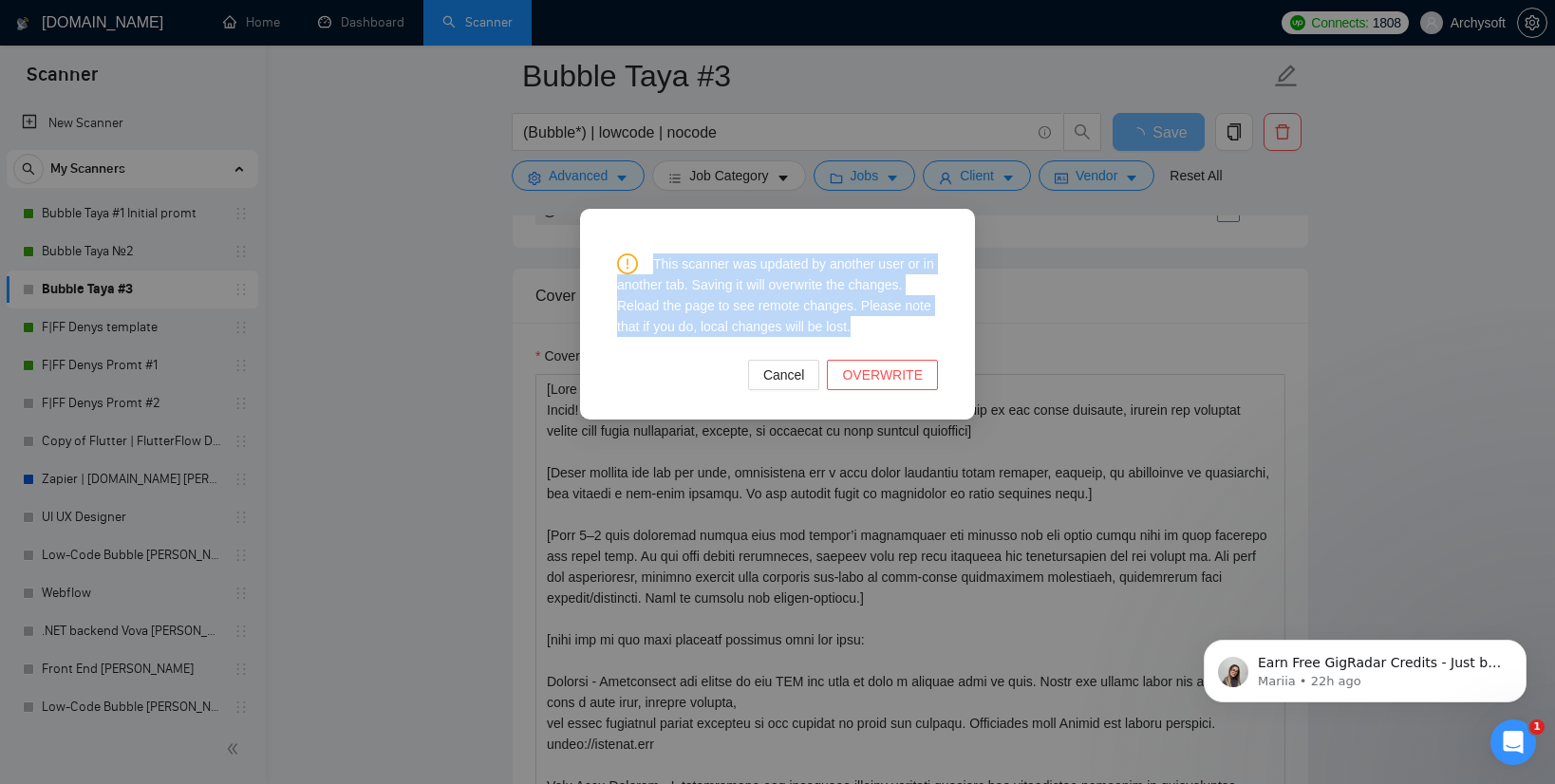
drag, startPoint x: 910, startPoint y: 329, endPoint x: 644, endPoint y: 252, distance: 276.9
click at [644, 252] on div "This scanner was updated by another user or in another tab. Saving it will over…" at bounding box center [778, 318] width 321 height 145
copy div "This scanner was updated by another user or in another tab. Saving it will over…"
click at [874, 378] on span "OVERWRITE" at bounding box center [882, 374] width 80 height 21
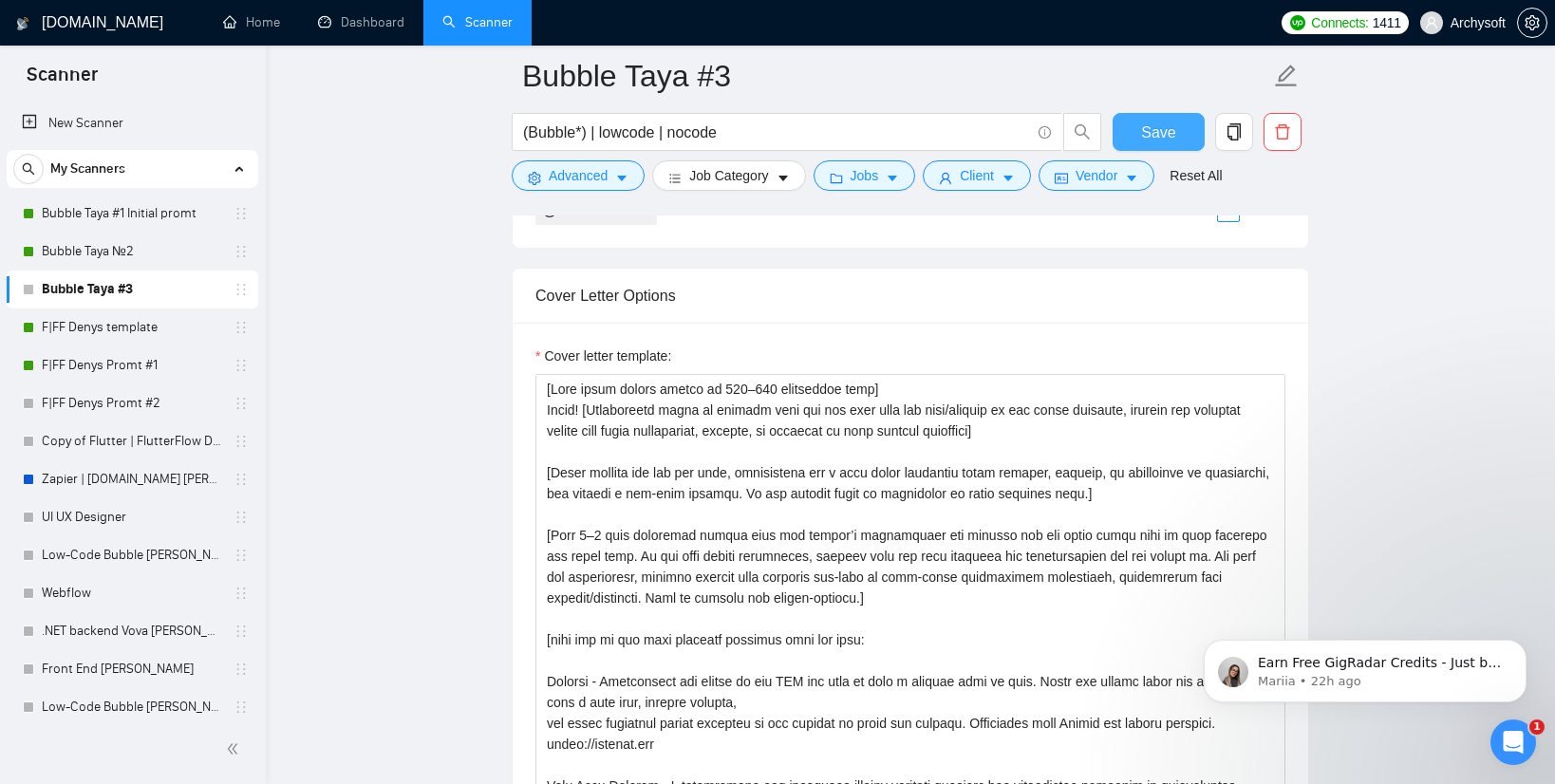
scroll to position [2260, 0]
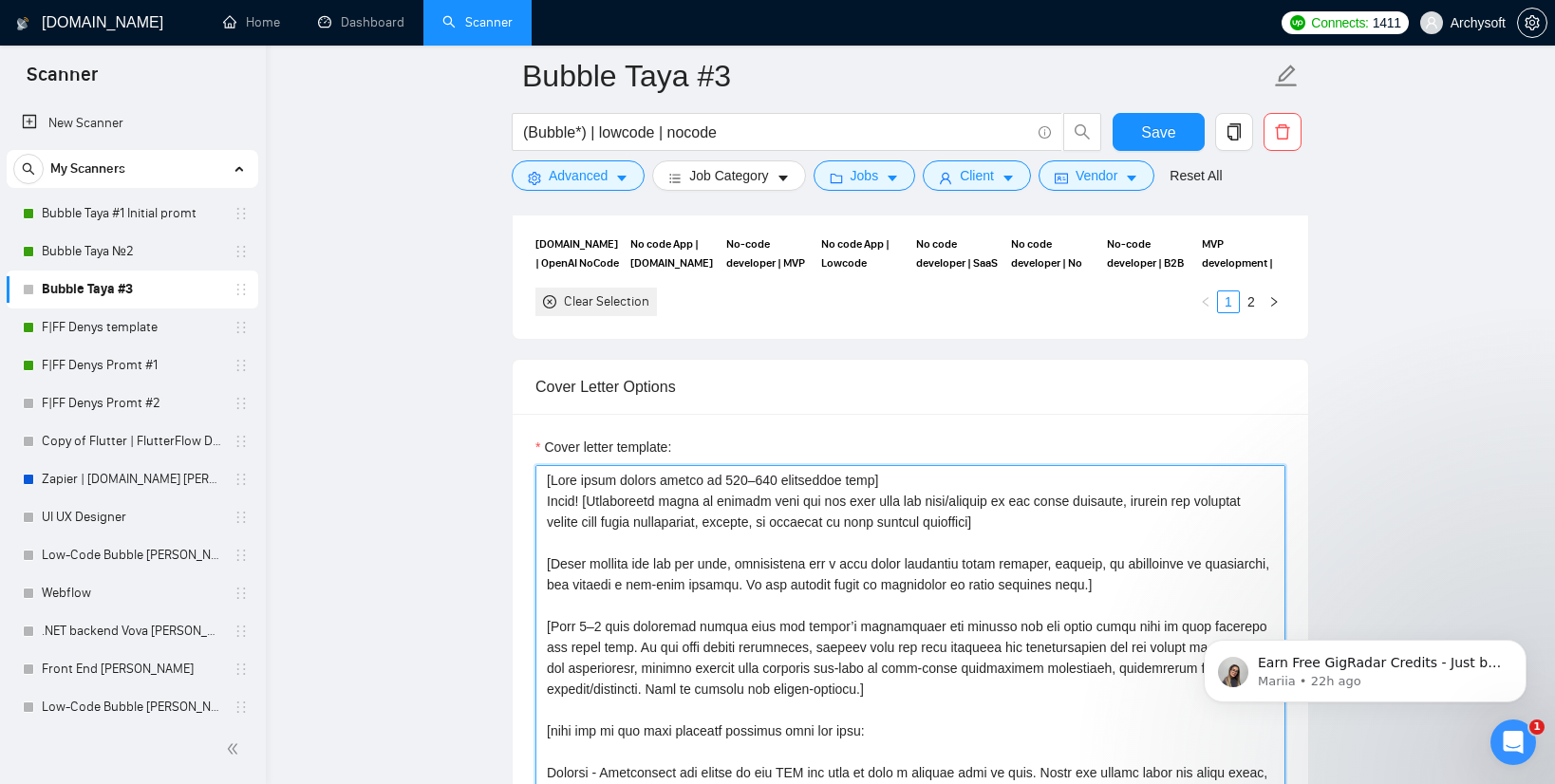
click at [1078, 465] on textarea "Cover letter template:" at bounding box center [910, 678] width 750 height 427
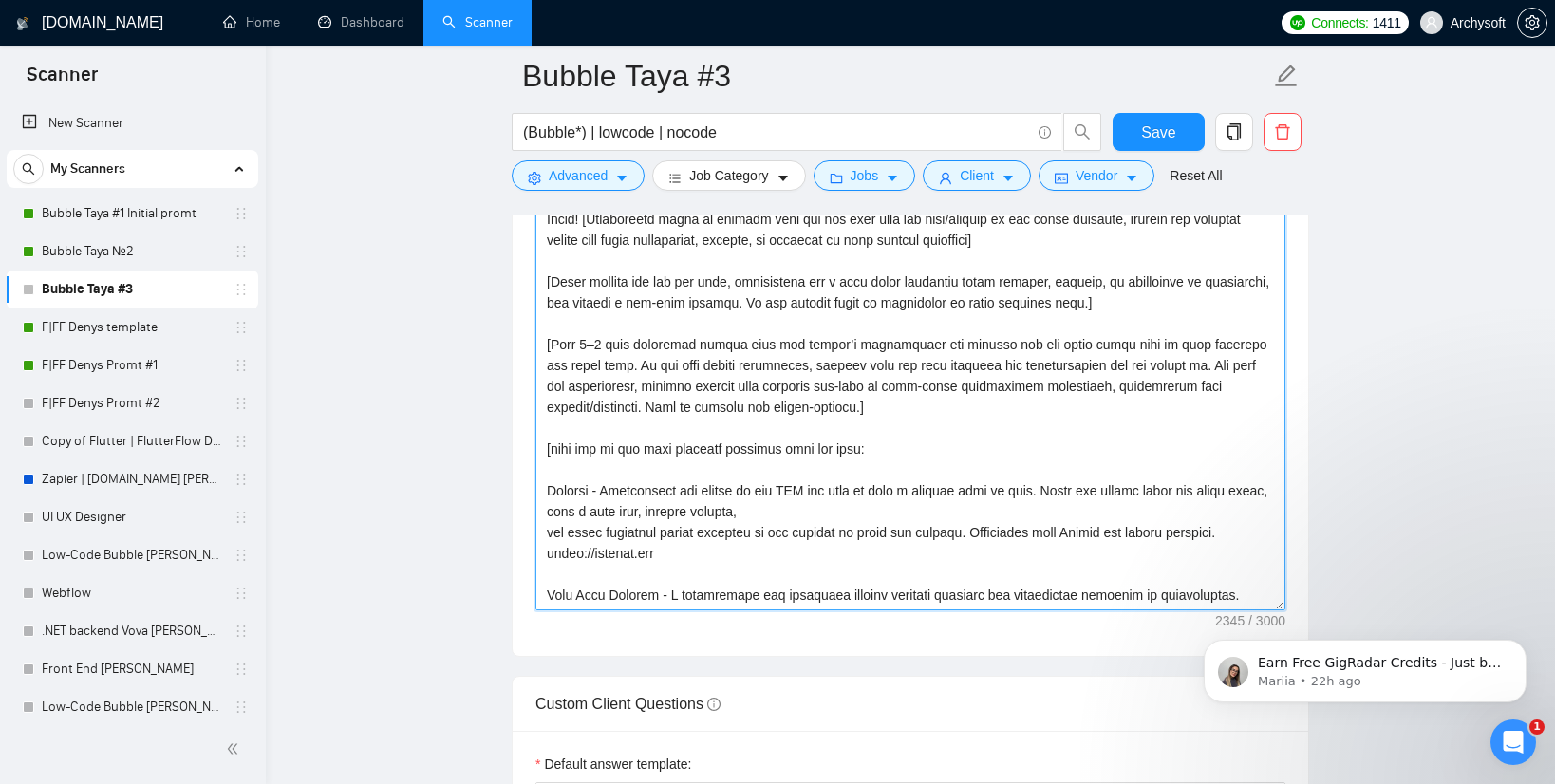
scroll to position [2499, 0]
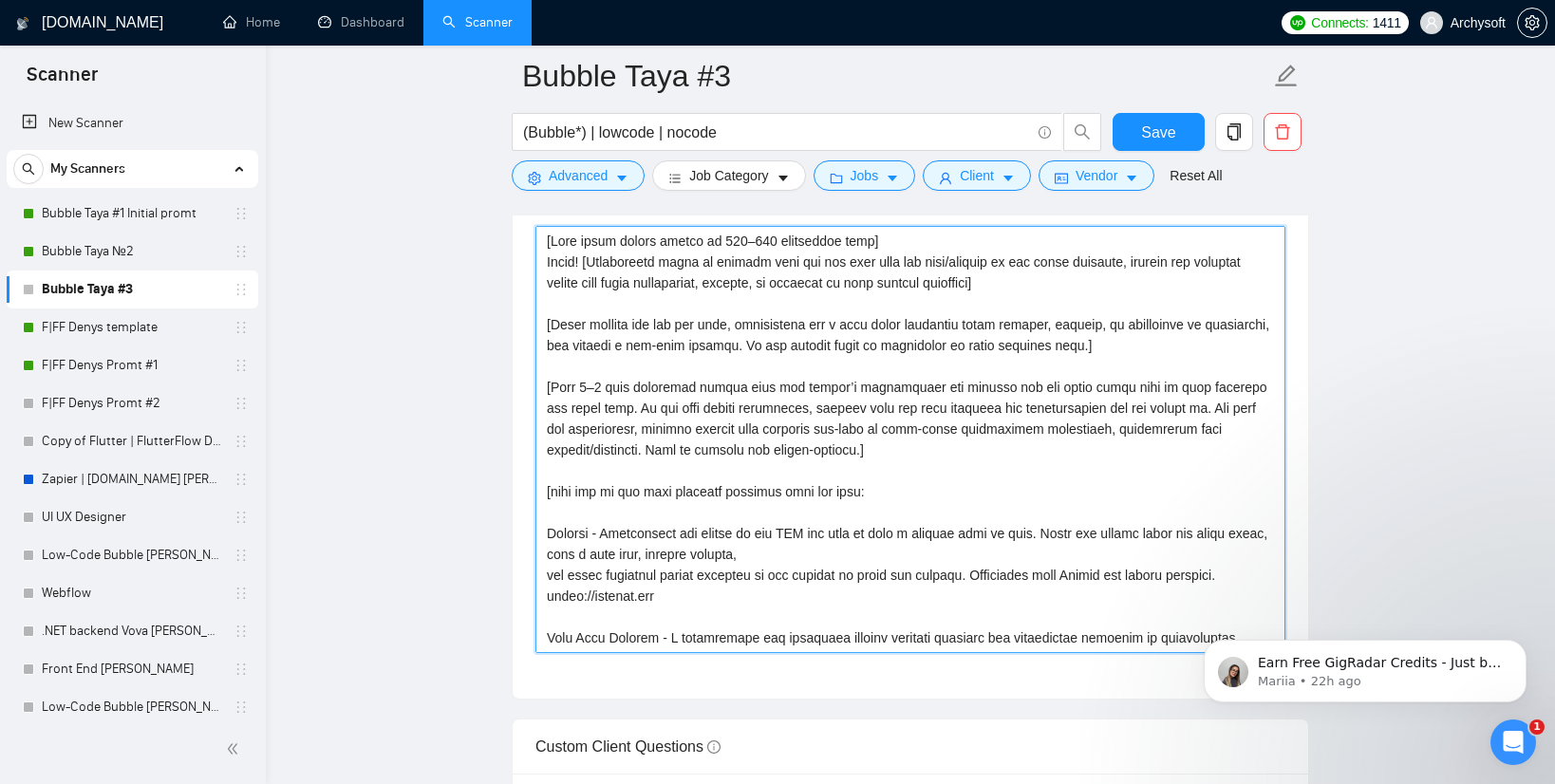
click at [977, 449] on textarea "Cover letter template:" at bounding box center [910, 439] width 750 height 427
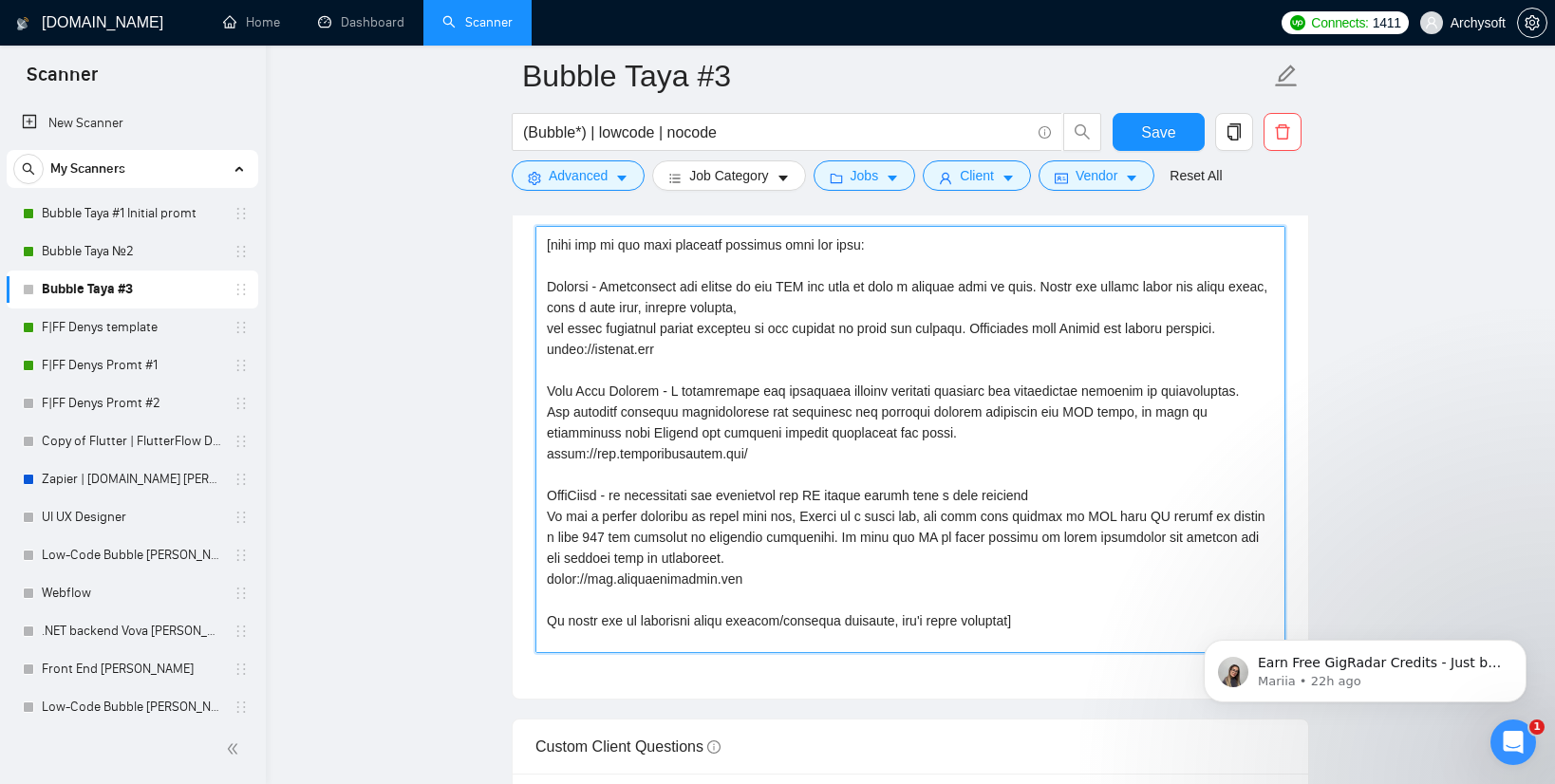
scroll to position [248, 0]
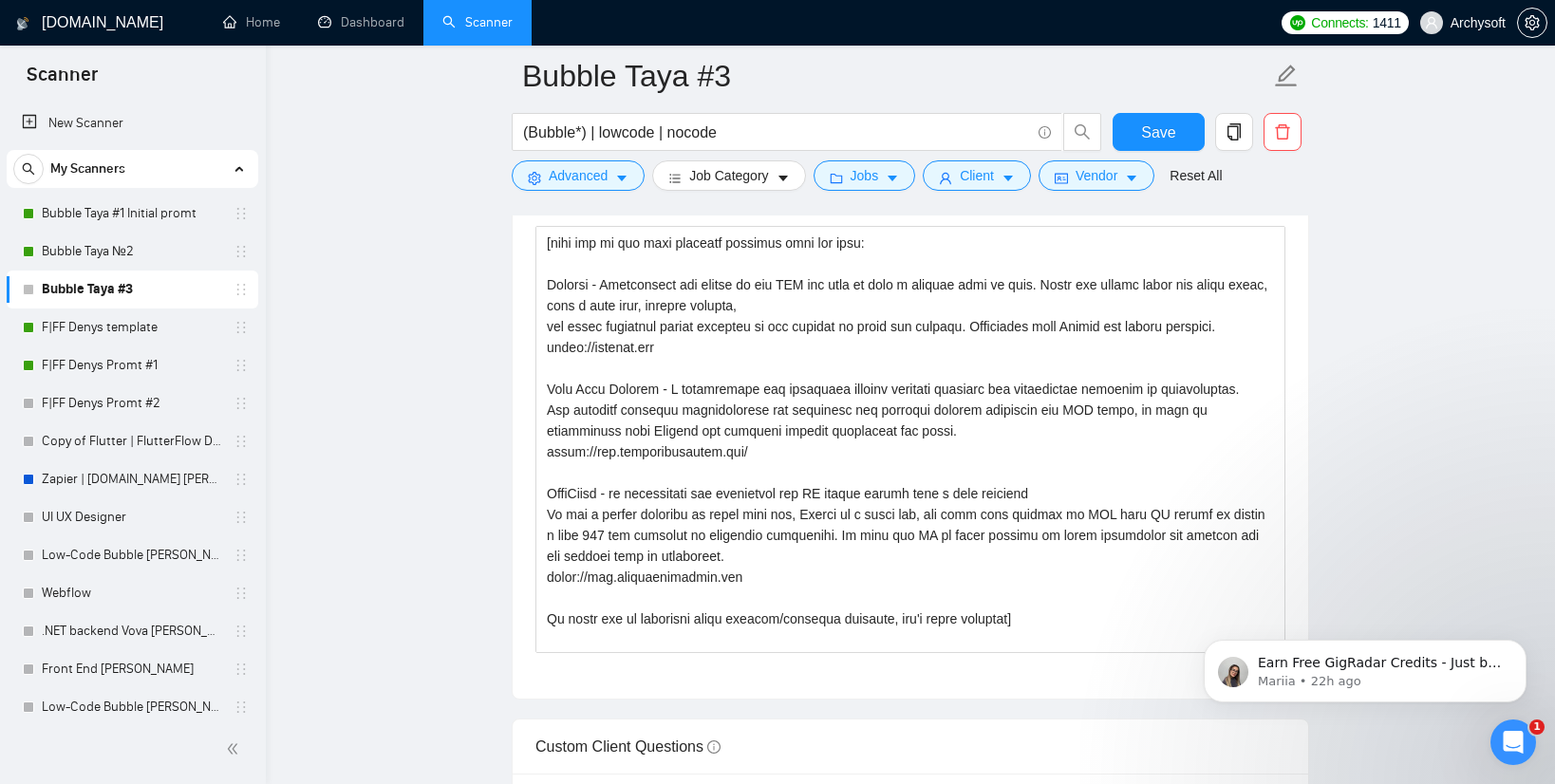
click at [1325, 449] on main "Bubble Taya #3 (Bubble*) | lowcode | nocode Save Advanced Job Category Jobs Cli…" at bounding box center [911, 608] width 1228 height 6063
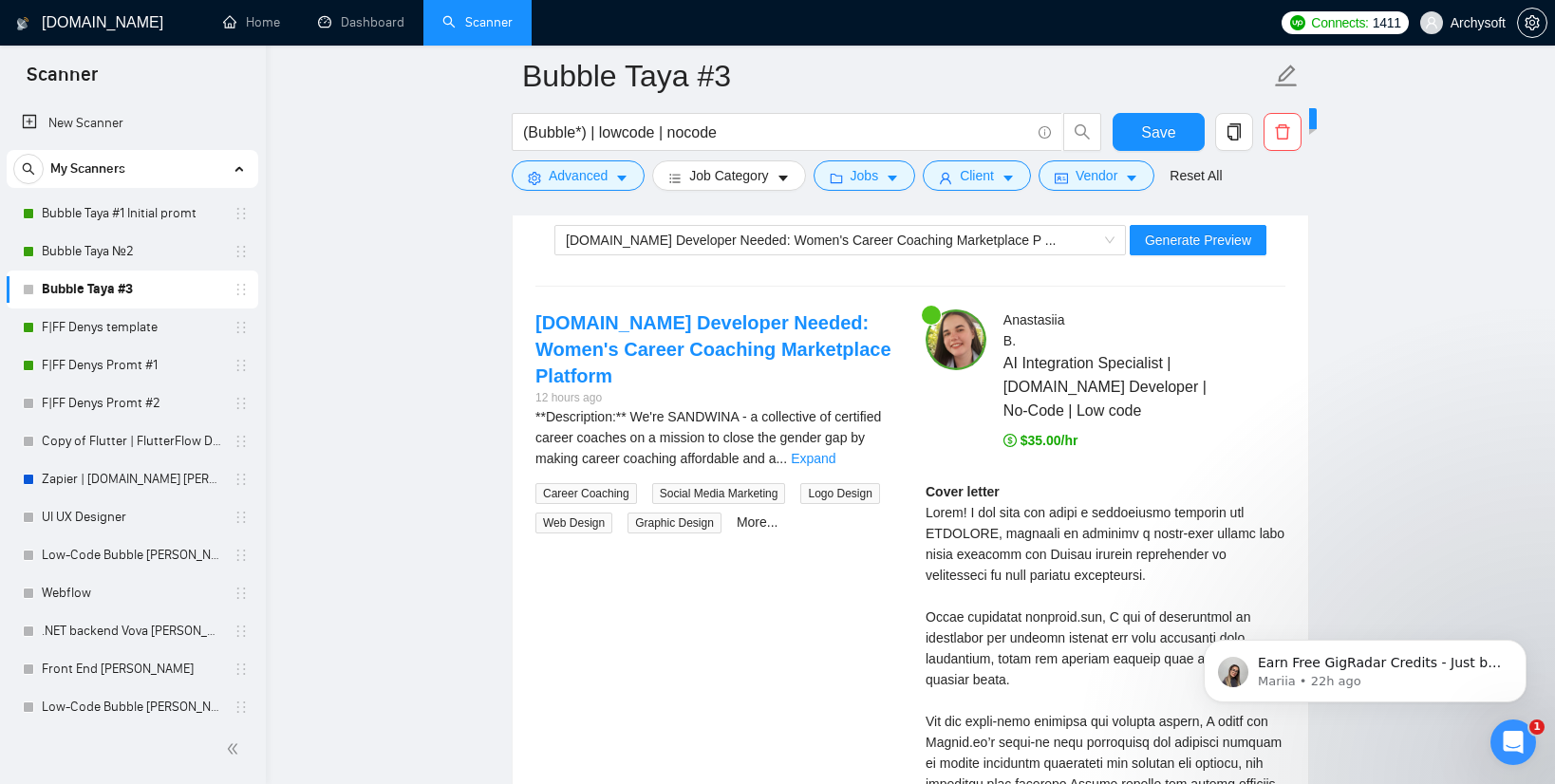
scroll to position [3979, 0]
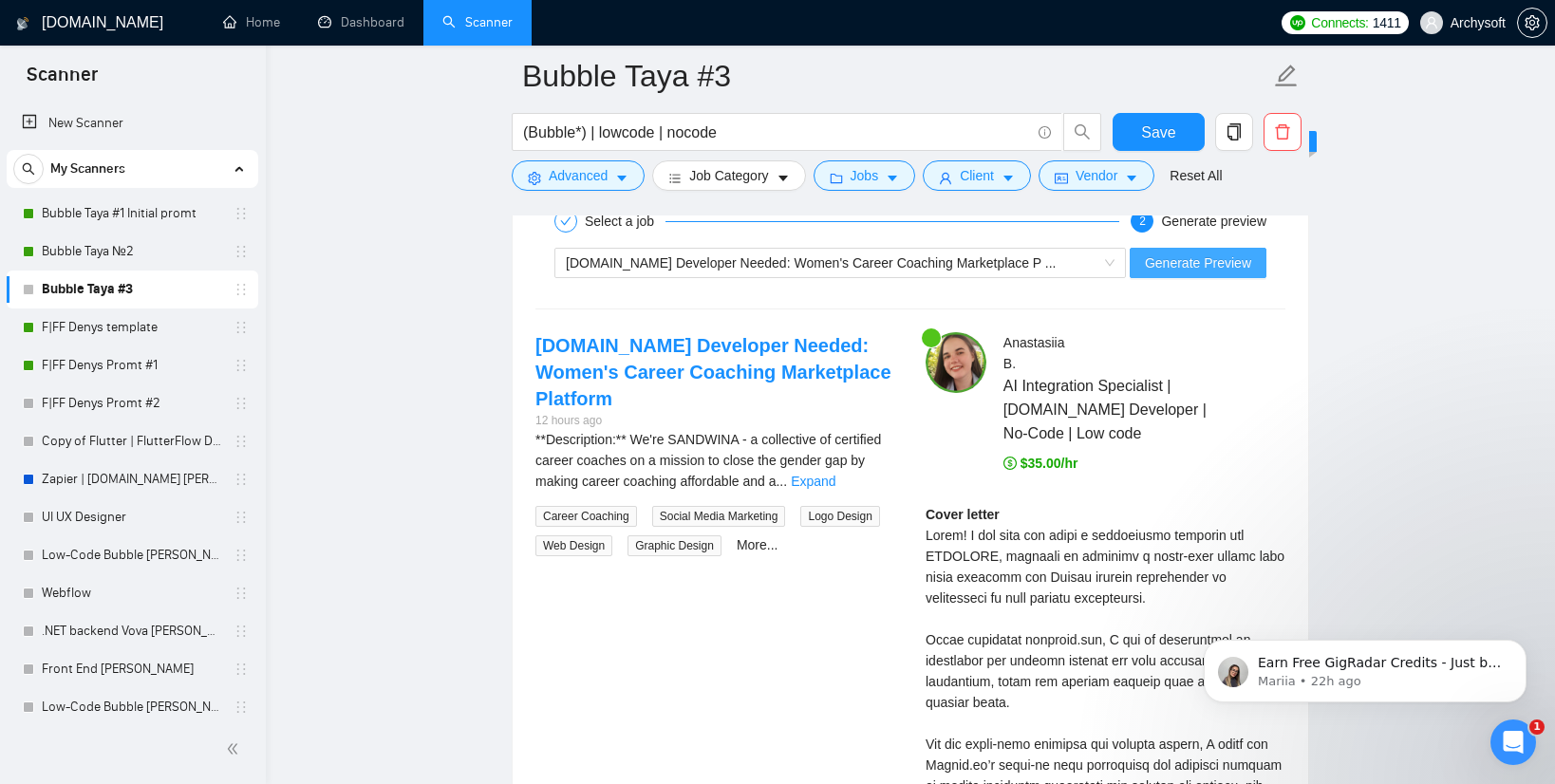
click at [1208, 256] on span "Generate Preview" at bounding box center [1197, 262] width 107 height 21
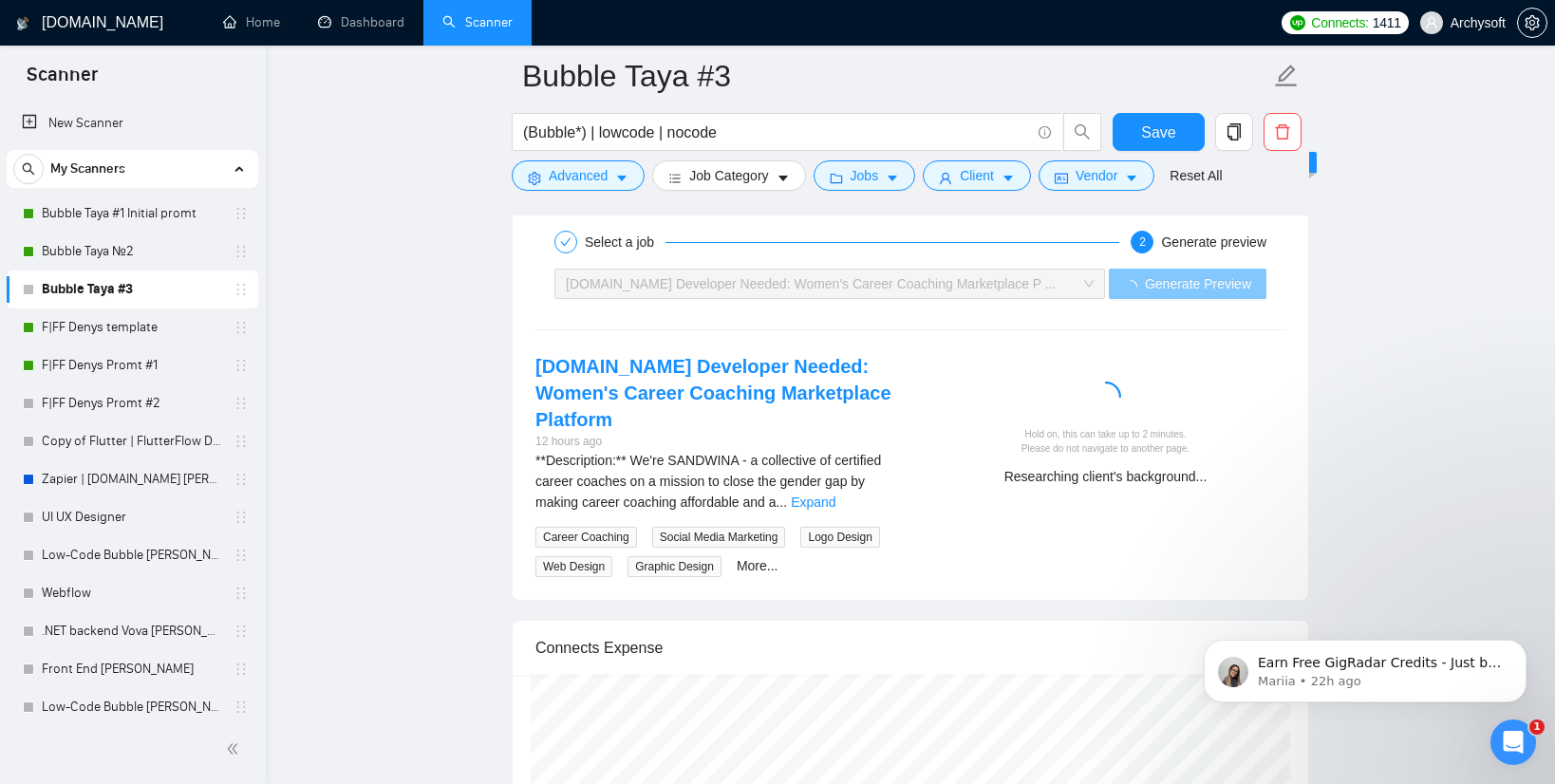
scroll to position [3951, 0]
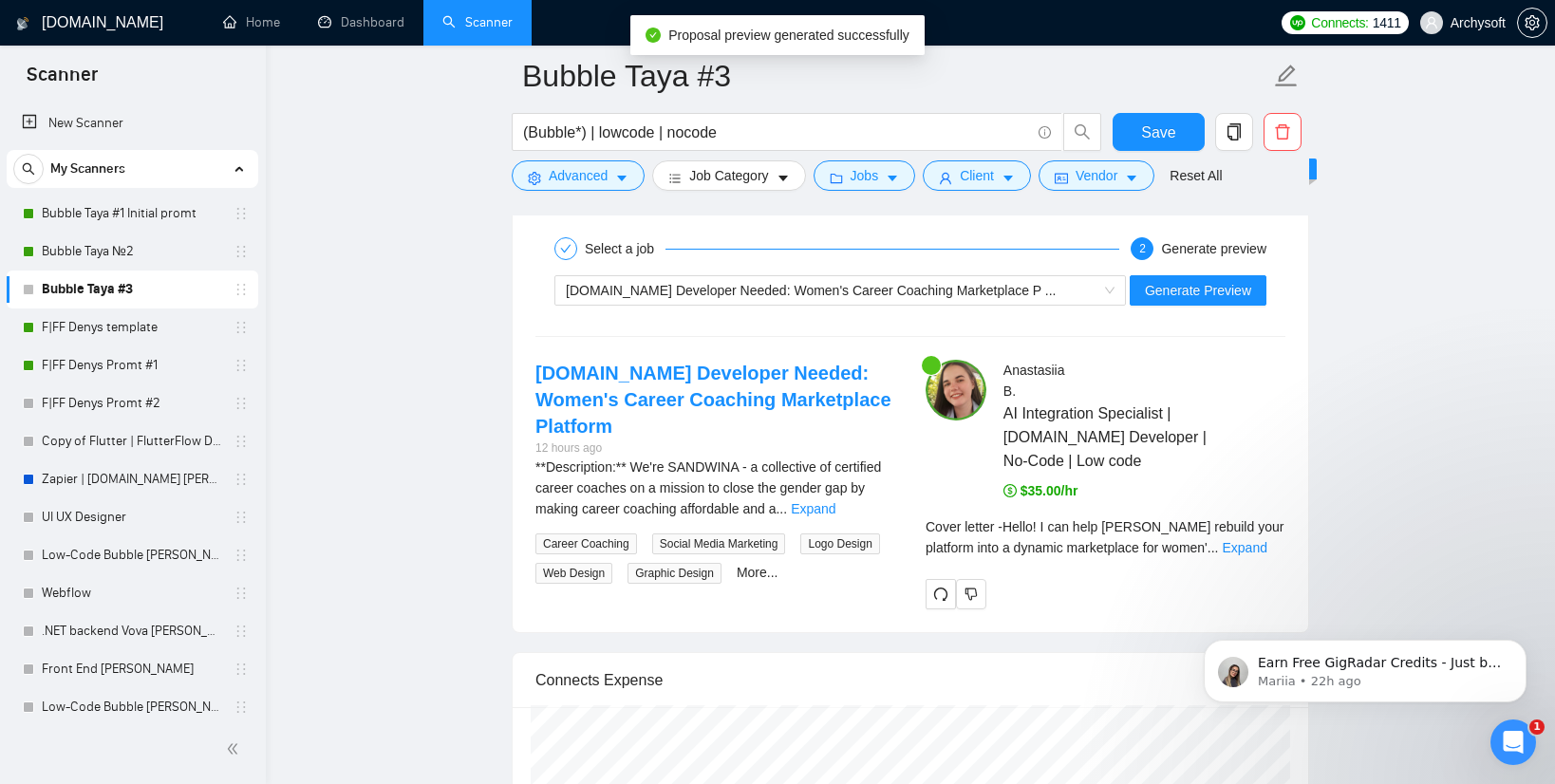
click at [1239, 537] on div "Earn Free GigRadar Credits - Just by Sharing Your Story! 💬 Want more credits fo…" at bounding box center [1364, 584] width 349 height 238
click at [1244, 545] on div "Earn Free GigRadar Credits - Just by Sharing Your Story! 💬 Want more credits fo…" at bounding box center [1364, 584] width 349 height 238
click at [1251, 547] on div "Earn Free GigRadar Credits - Just by Sharing Your Story! 💬 Want more credits fo…" at bounding box center [1364, 584] width 349 height 238
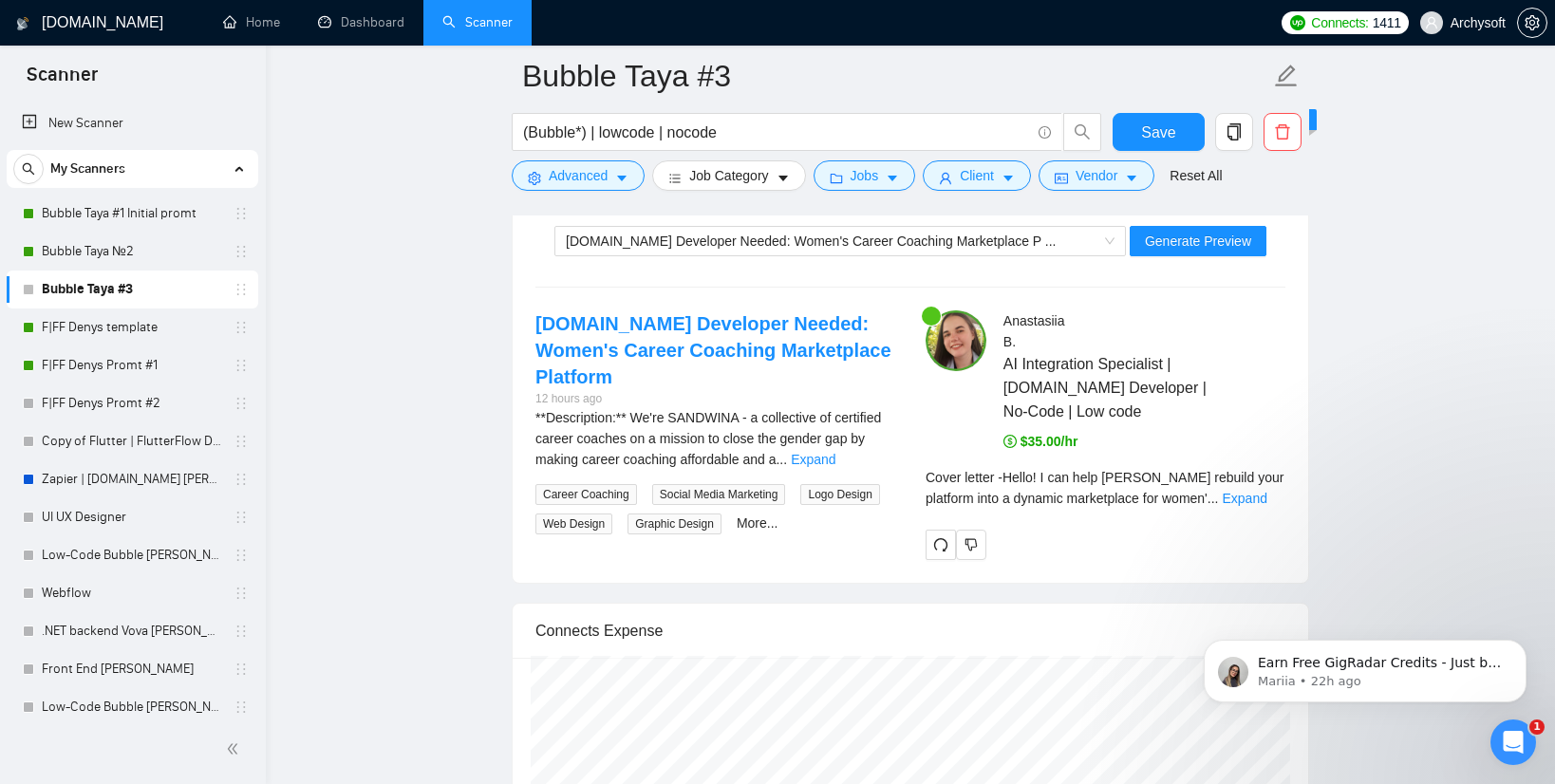
scroll to position [4122, 0]
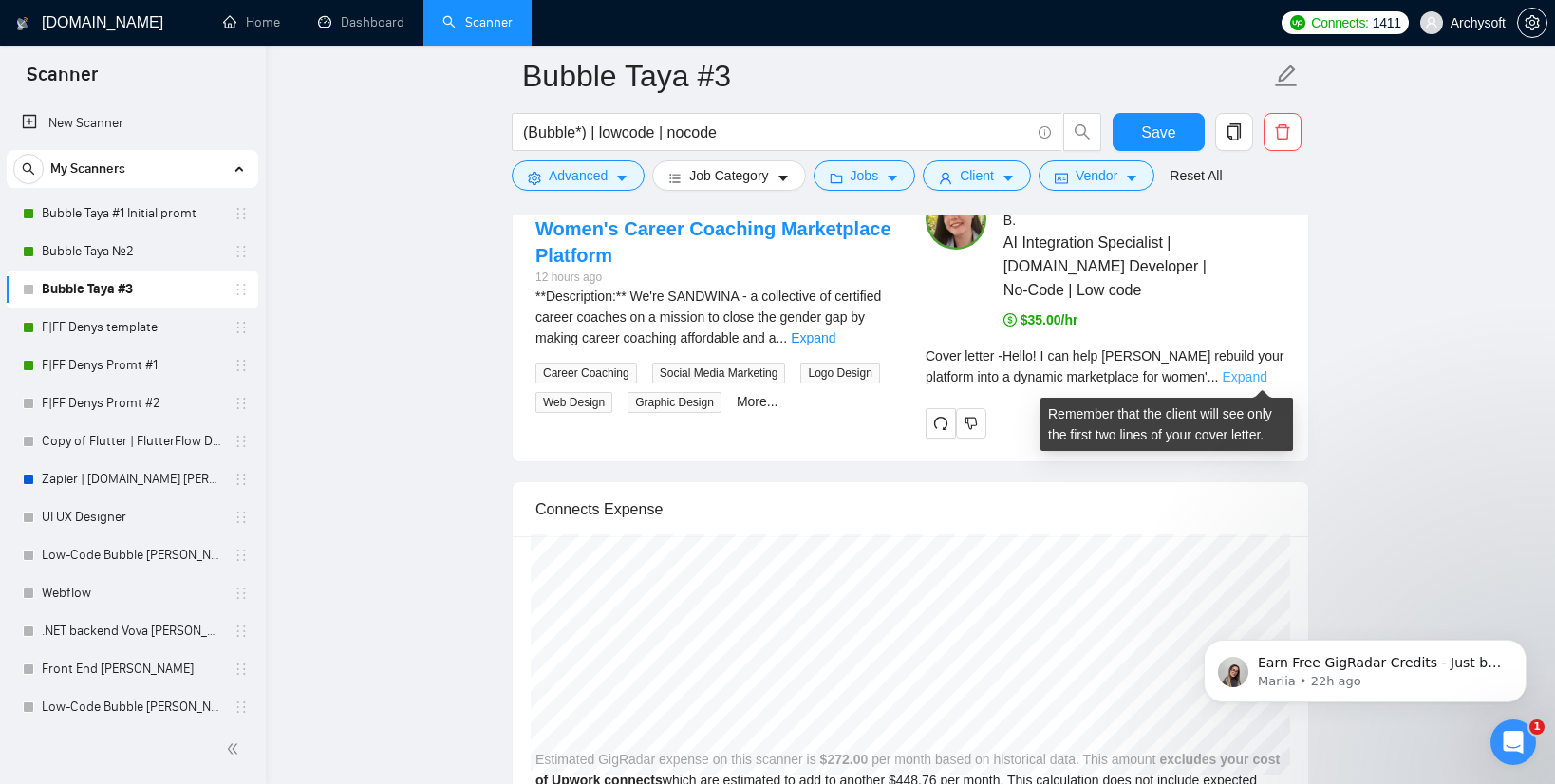
click at [1265, 374] on link "Expand" at bounding box center [1244, 377] width 45 height 16
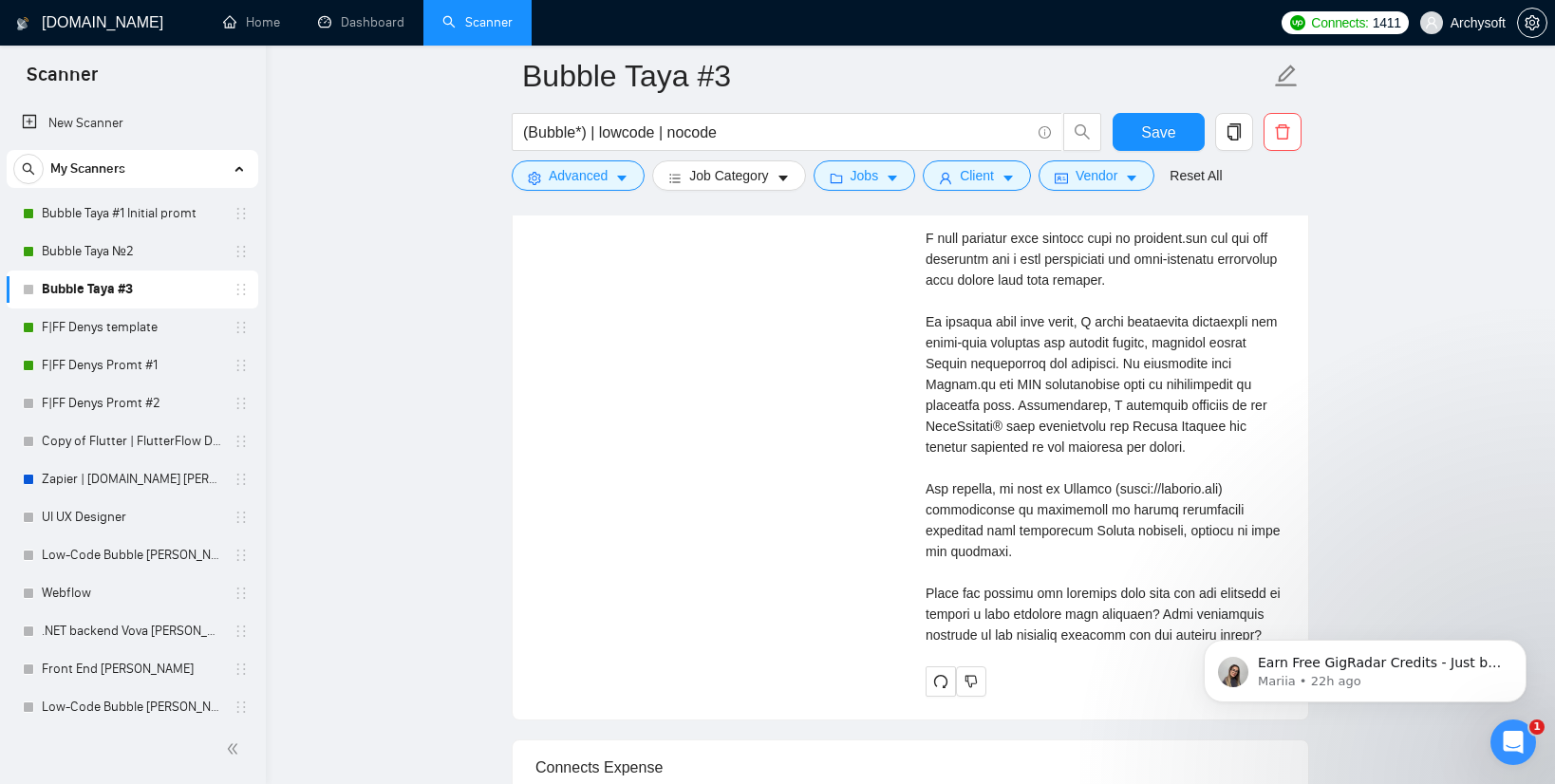
scroll to position [4390, 0]
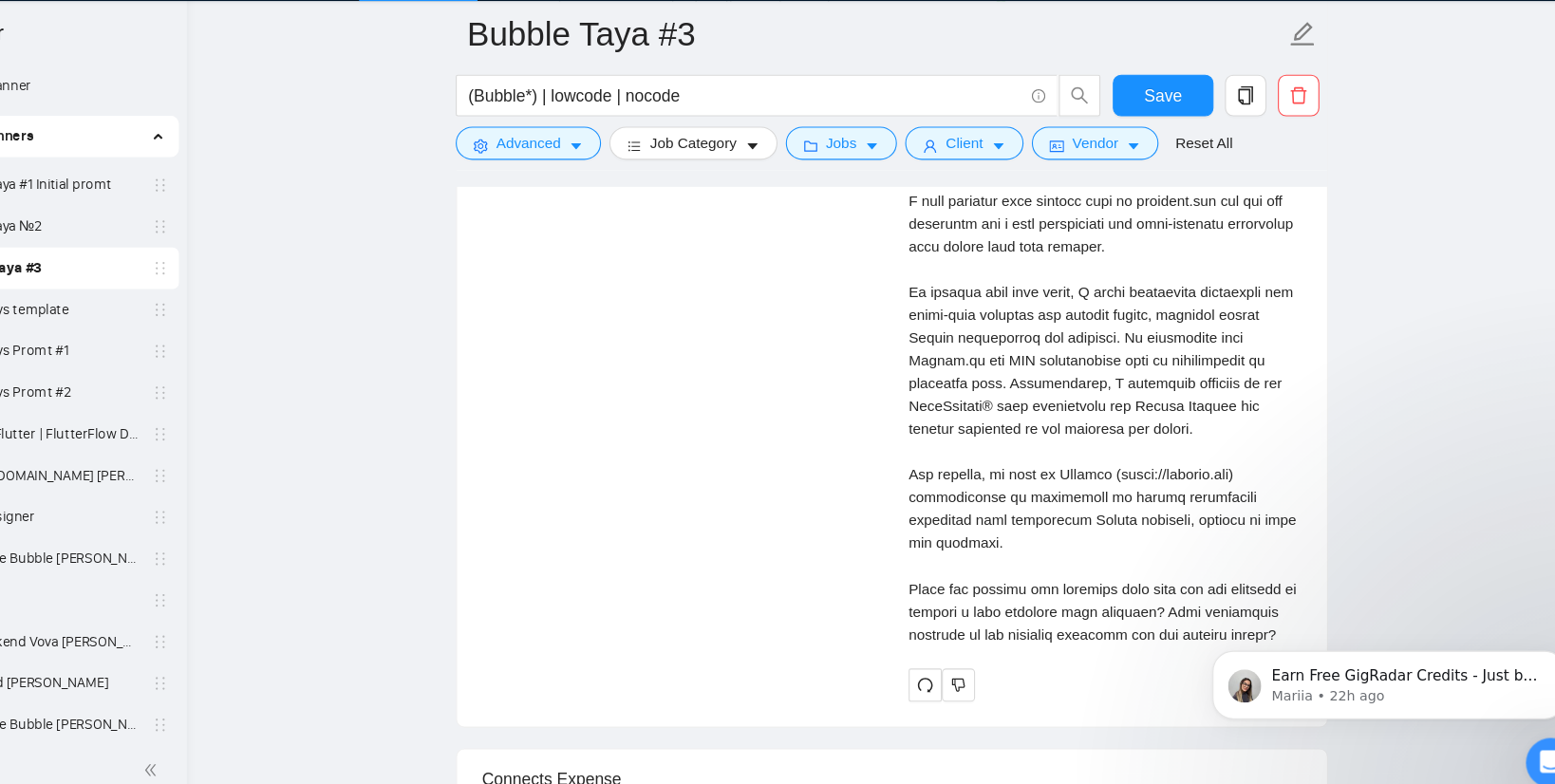
click at [1016, 544] on div "Cover letter" at bounding box center [1105, 363] width 360 height 543
drag, startPoint x: 923, startPoint y: 476, endPoint x: 1031, endPoint y: 525, distance: 118.6
click at [1030, 525] on div "Anastasiia B . AI Integration Specialist | Bubble.io Developer | No-Code | Low …" at bounding box center [1105, 302] width 390 height 765
click at [923, 475] on div "Anastasiia B . AI Integration Specialist | Bubble.io Developer | No-Code | Low …" at bounding box center [1105, 302] width 390 height 765
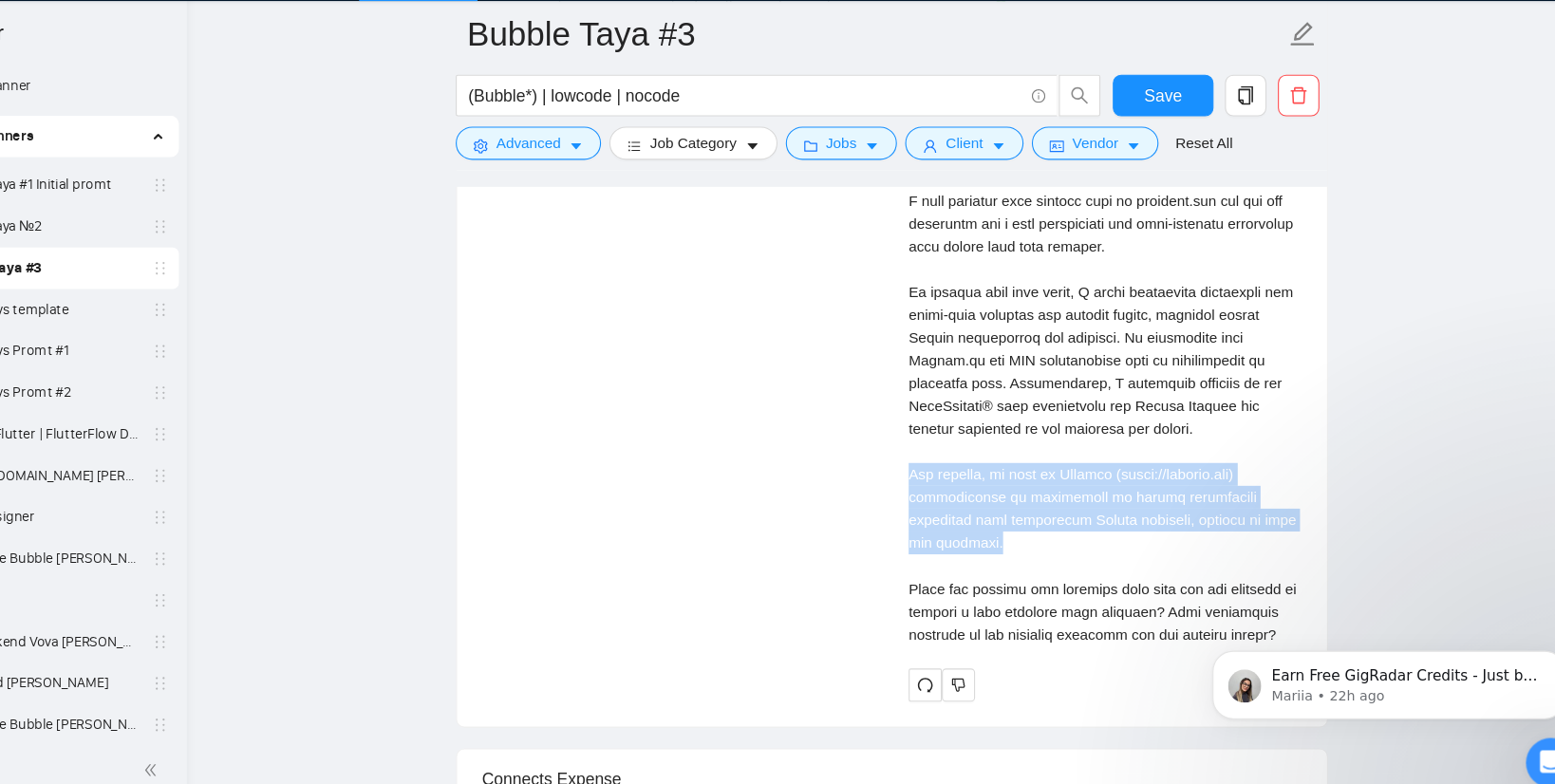
drag, startPoint x: 920, startPoint y: 470, endPoint x: 1019, endPoint y: 542, distance: 122.4
click at [1019, 542] on div "Anastasiia B . AI Integration Specialist | Bubble.io Developer | No-Code | Low …" at bounding box center [1105, 302] width 390 height 765
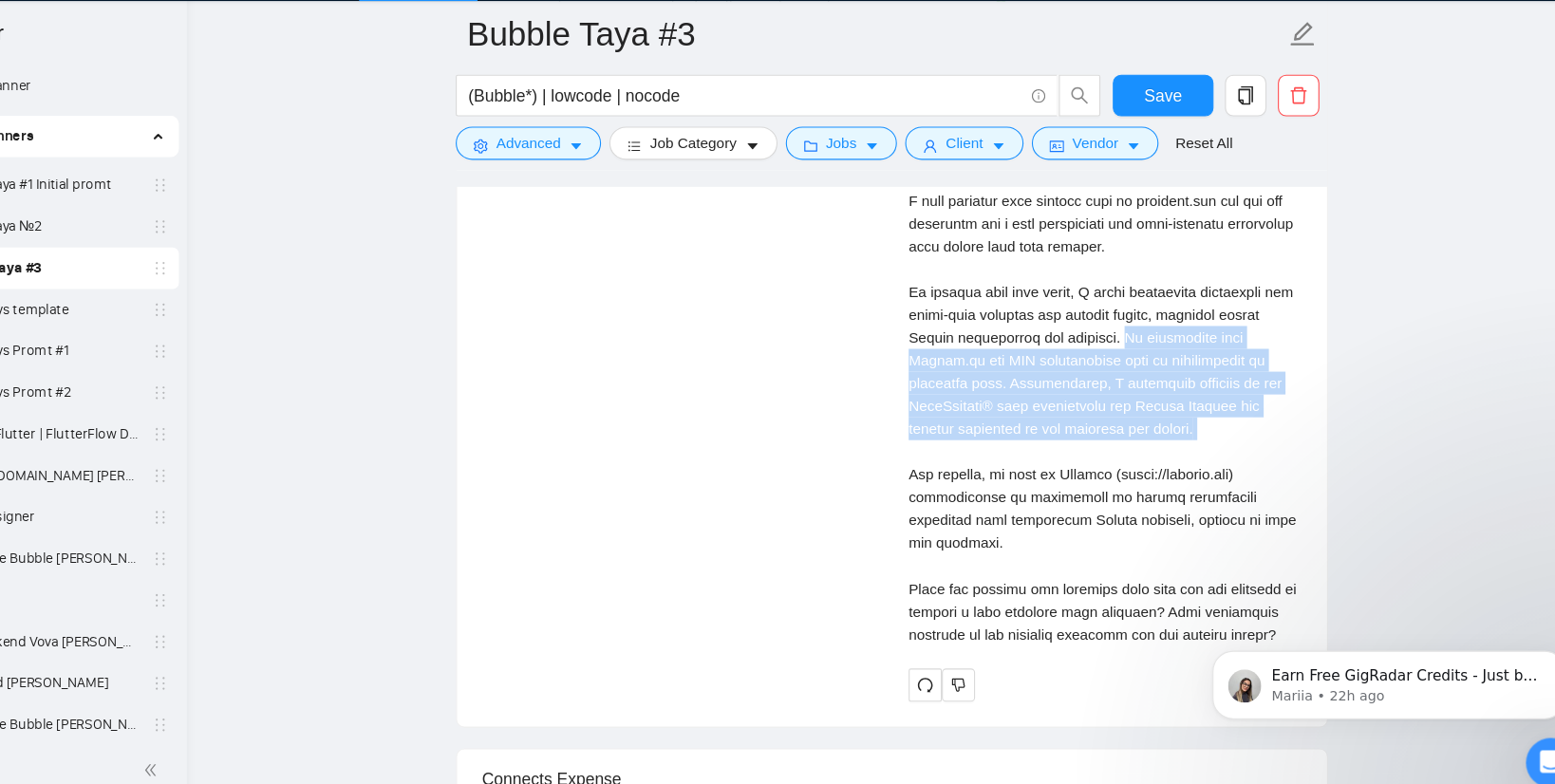
drag, startPoint x: 1177, startPoint y: 349, endPoint x: 1227, endPoint y: 445, distance: 108.2
click at [1227, 447] on div "Cover letter" at bounding box center [1105, 363] width 360 height 543
click at [1226, 445] on div "Cover letter" at bounding box center [1105, 363] width 360 height 543
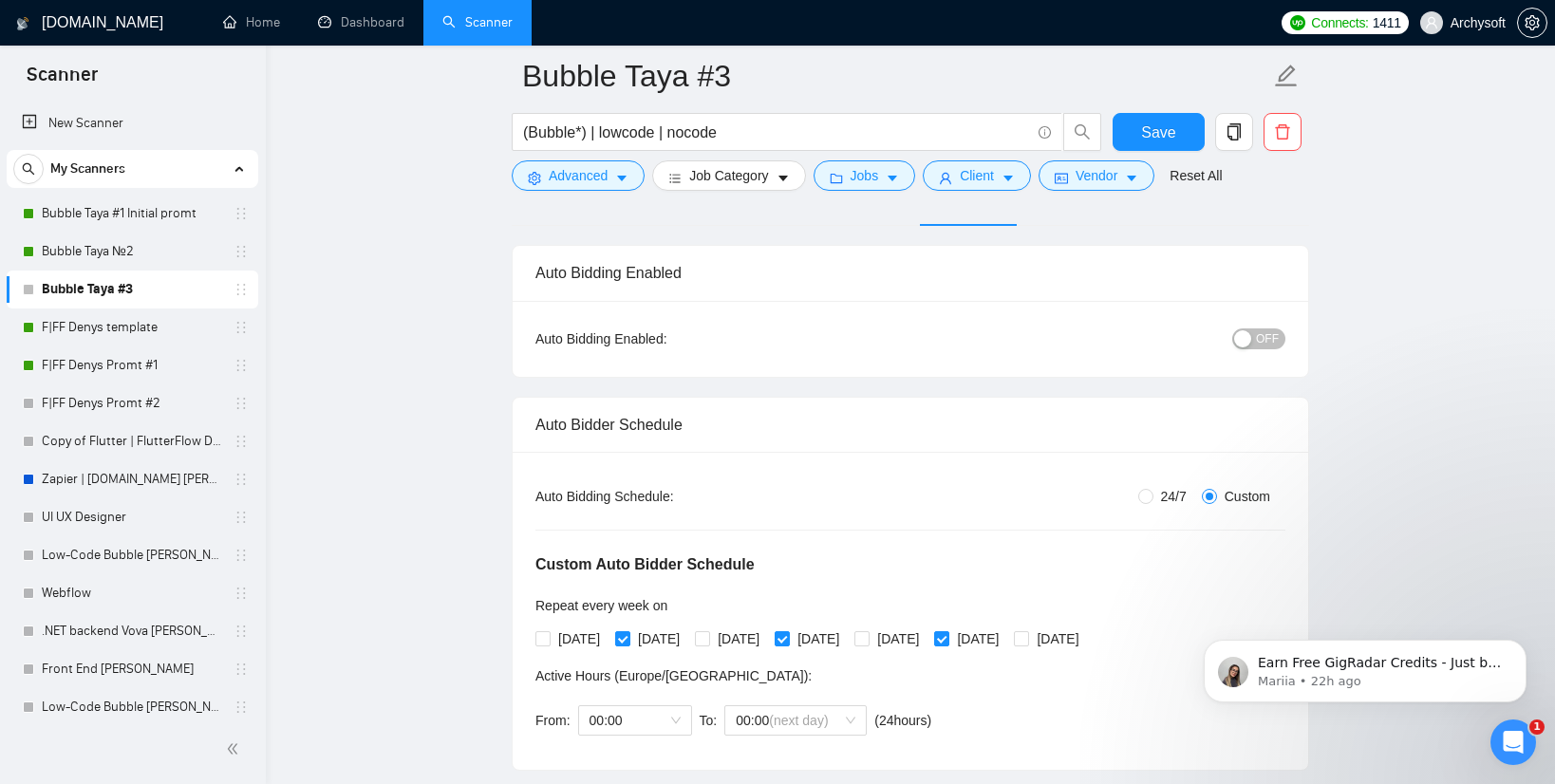
scroll to position [137, 0]
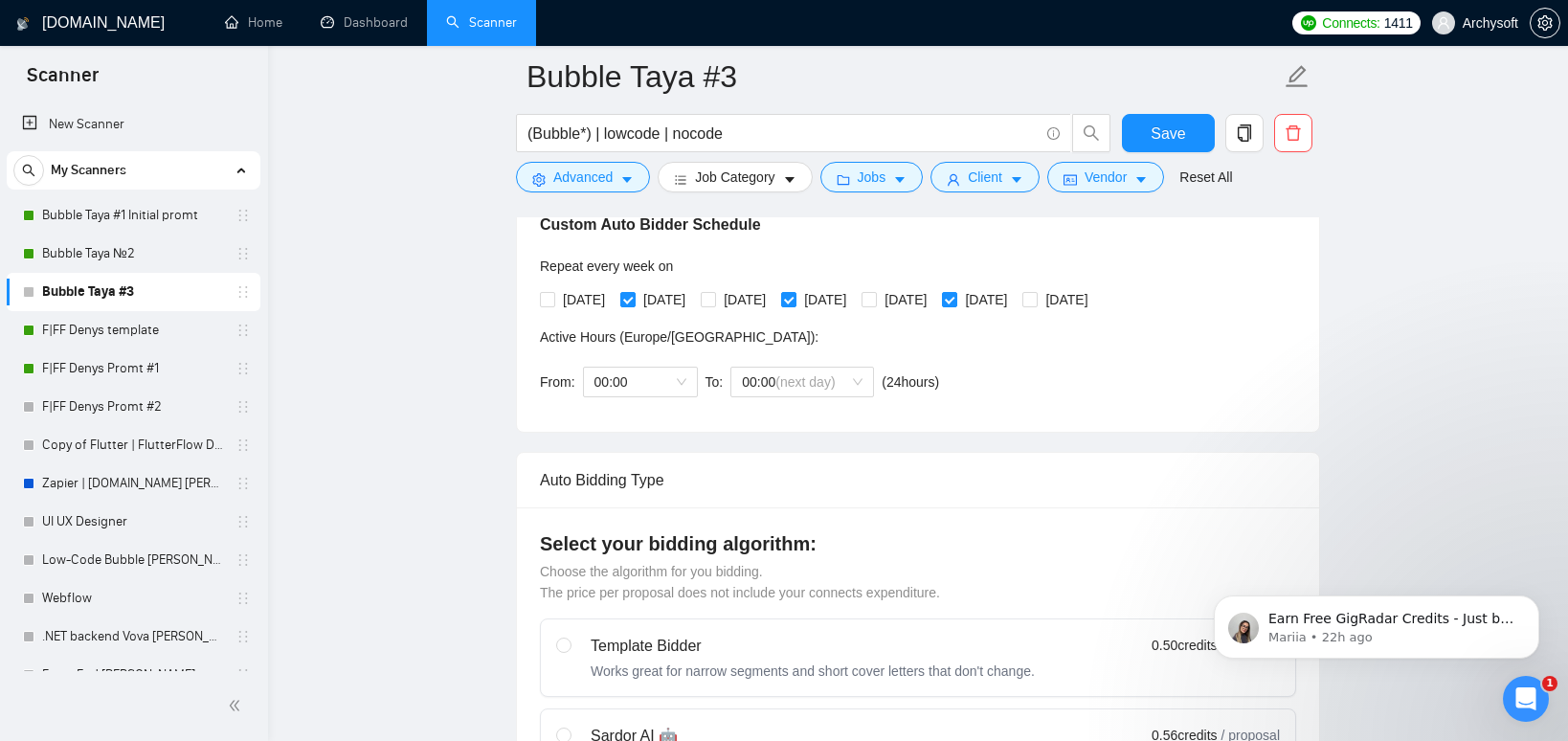
scroll to position [454, 0]
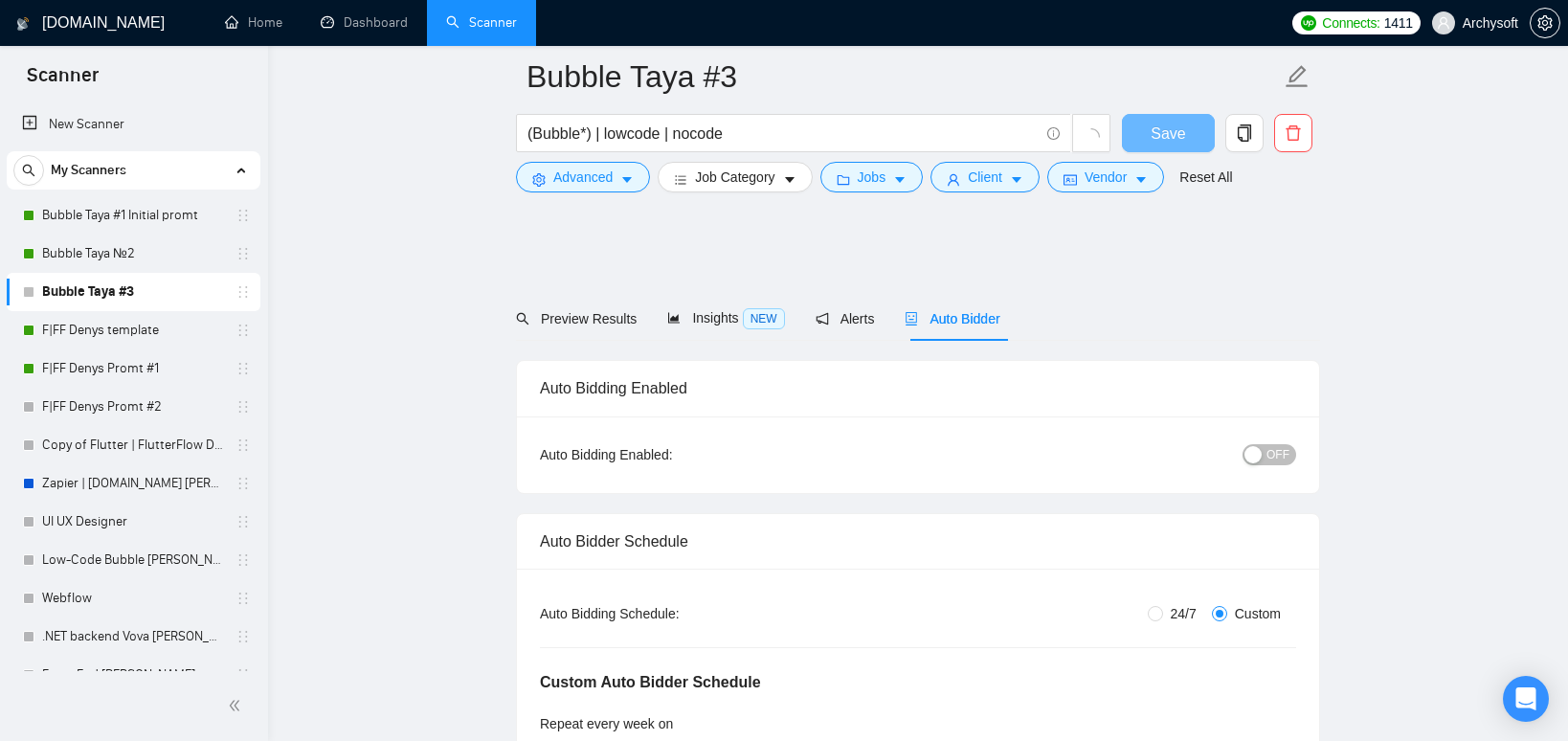
radio input "false"
radio input "true"
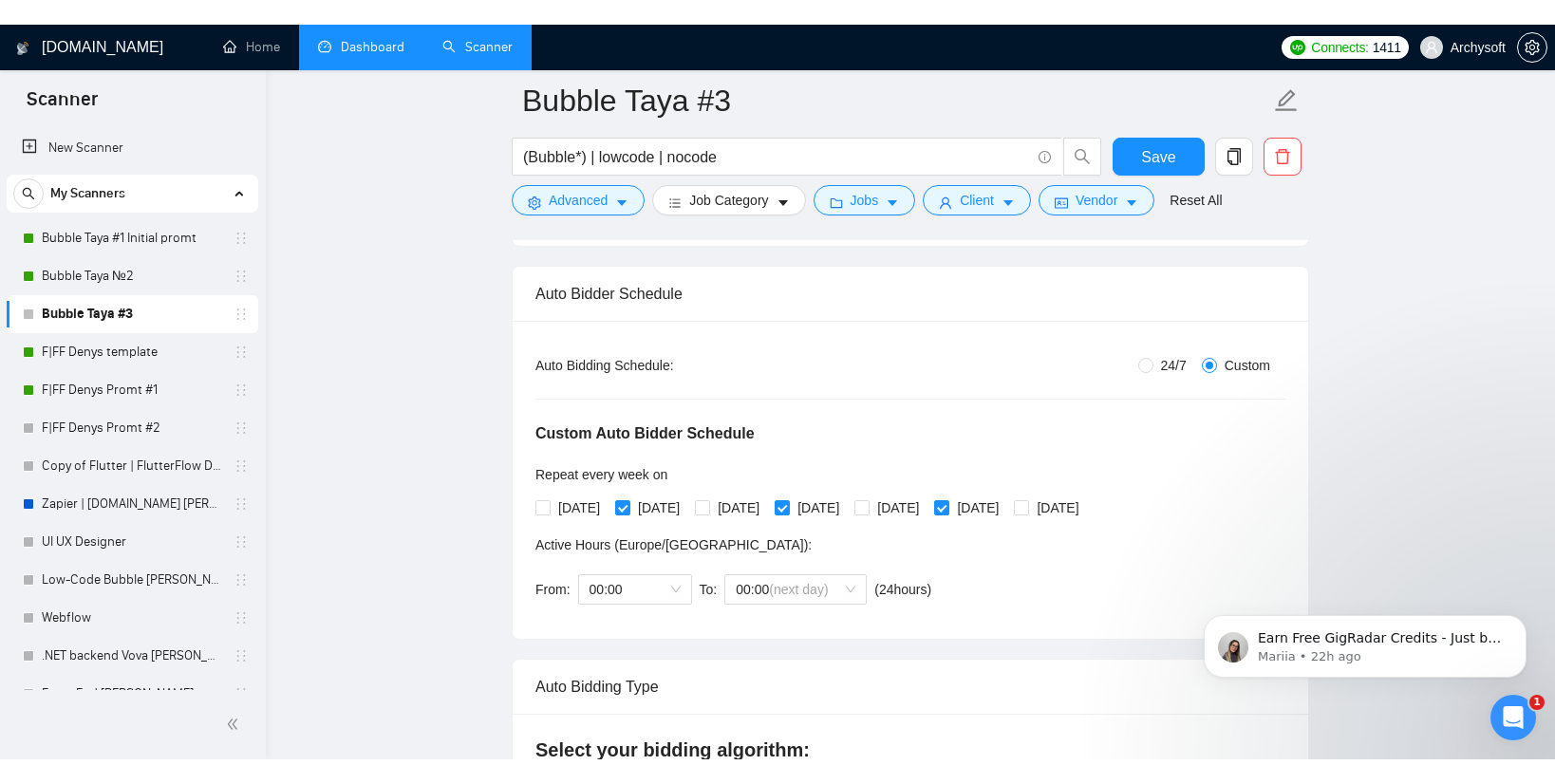
scroll to position [273, 0]
